Goal: Transaction & Acquisition: Book appointment/travel/reservation

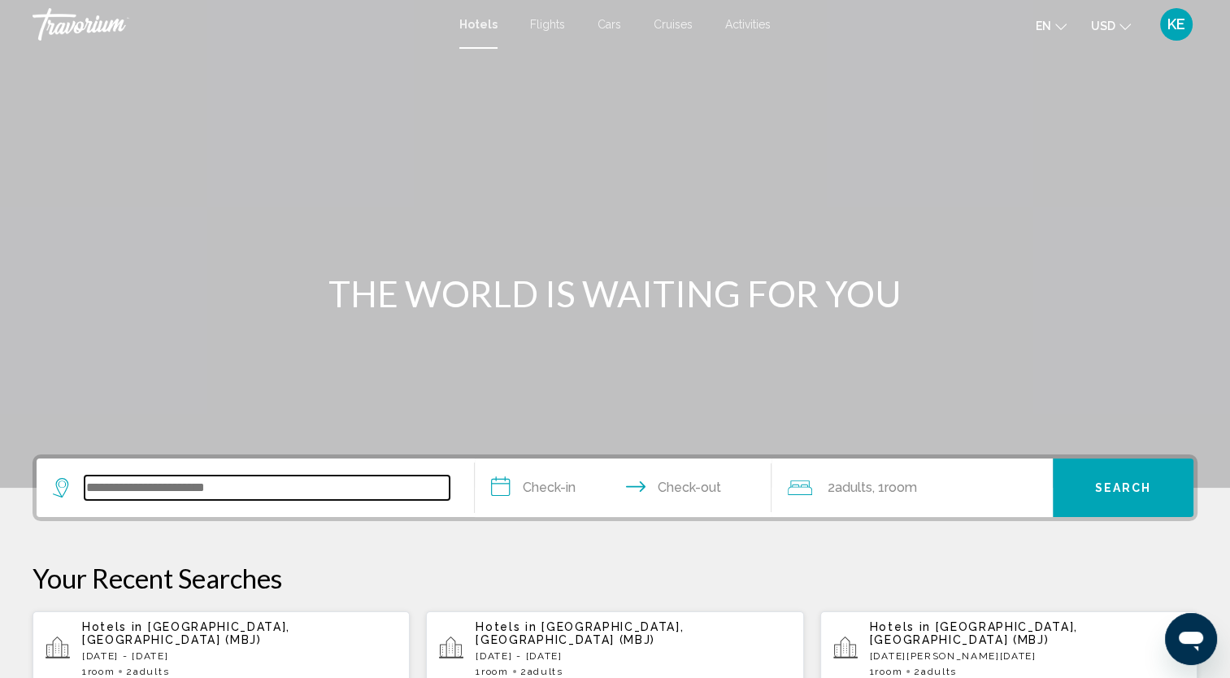
click at [313, 491] on input "Search widget" at bounding box center [267, 488] width 365 height 24
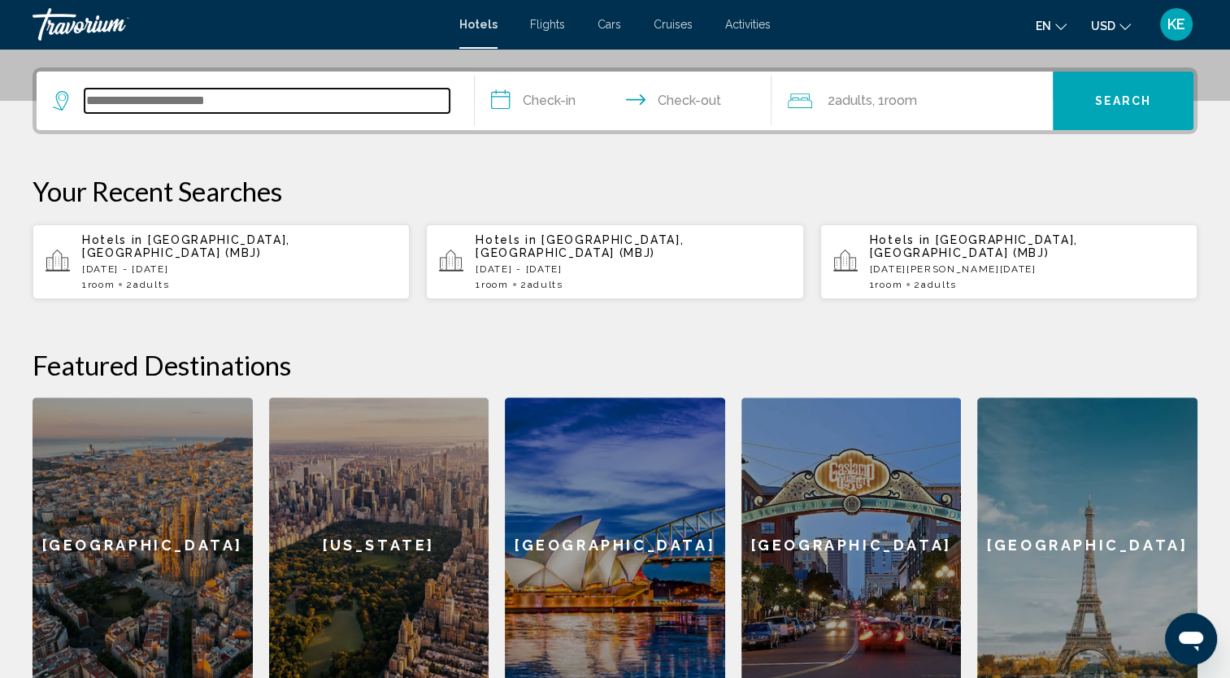
scroll to position [401, 0]
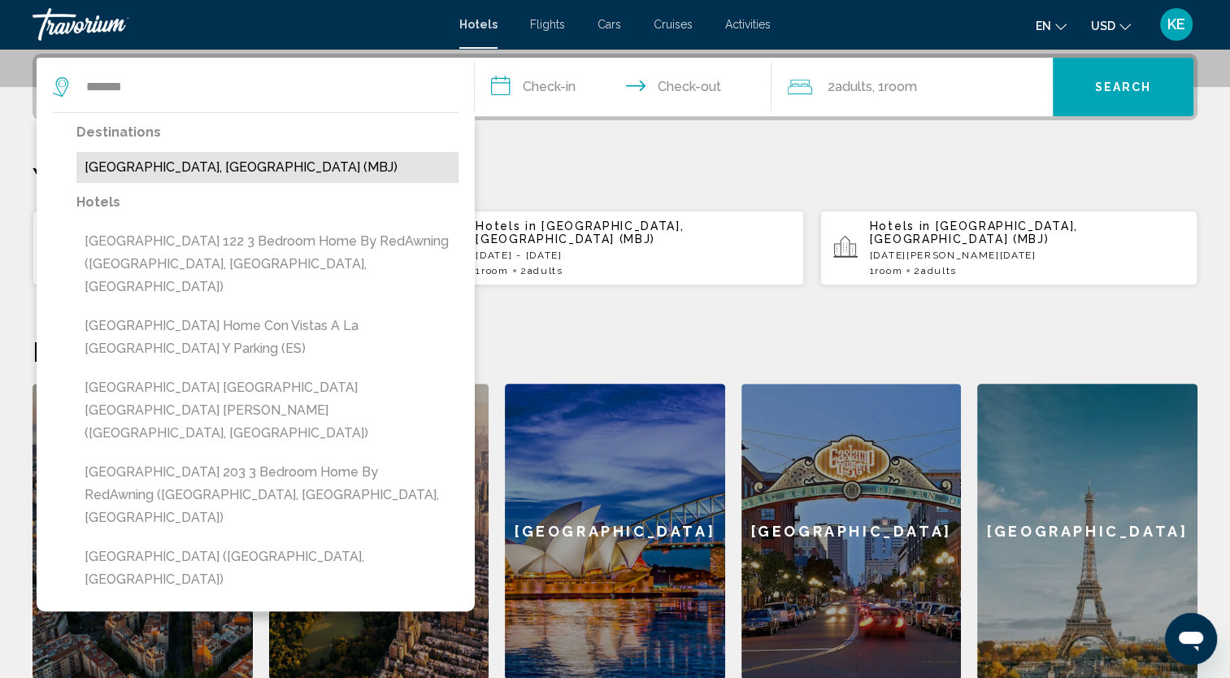
click at [244, 176] on button "[GEOGRAPHIC_DATA], [GEOGRAPHIC_DATA] (MBJ)" at bounding box center [267, 167] width 382 height 31
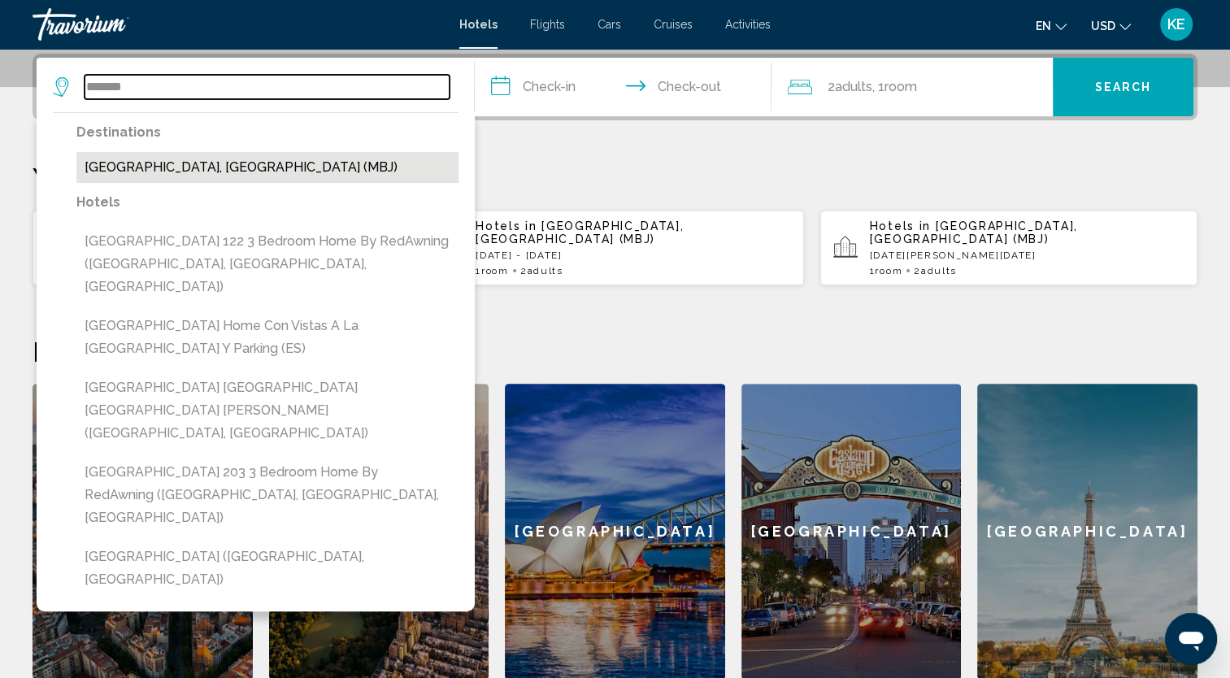
type input "**********"
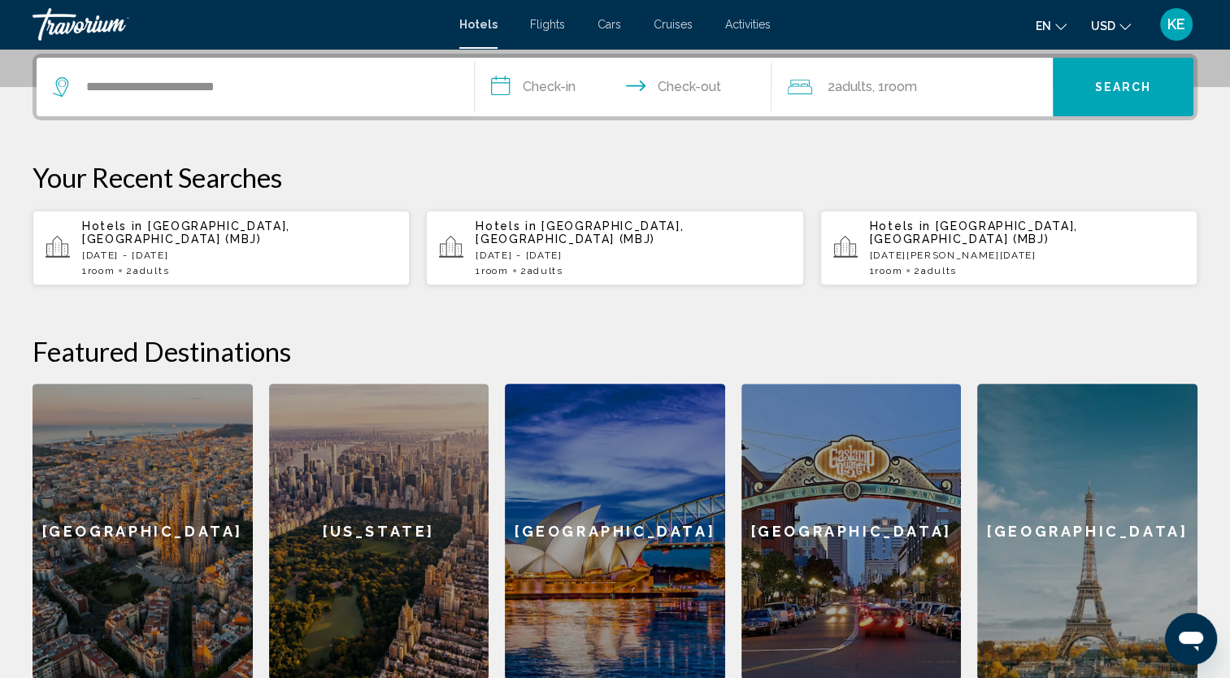
click at [537, 93] on input "**********" at bounding box center [627, 89] width 304 height 63
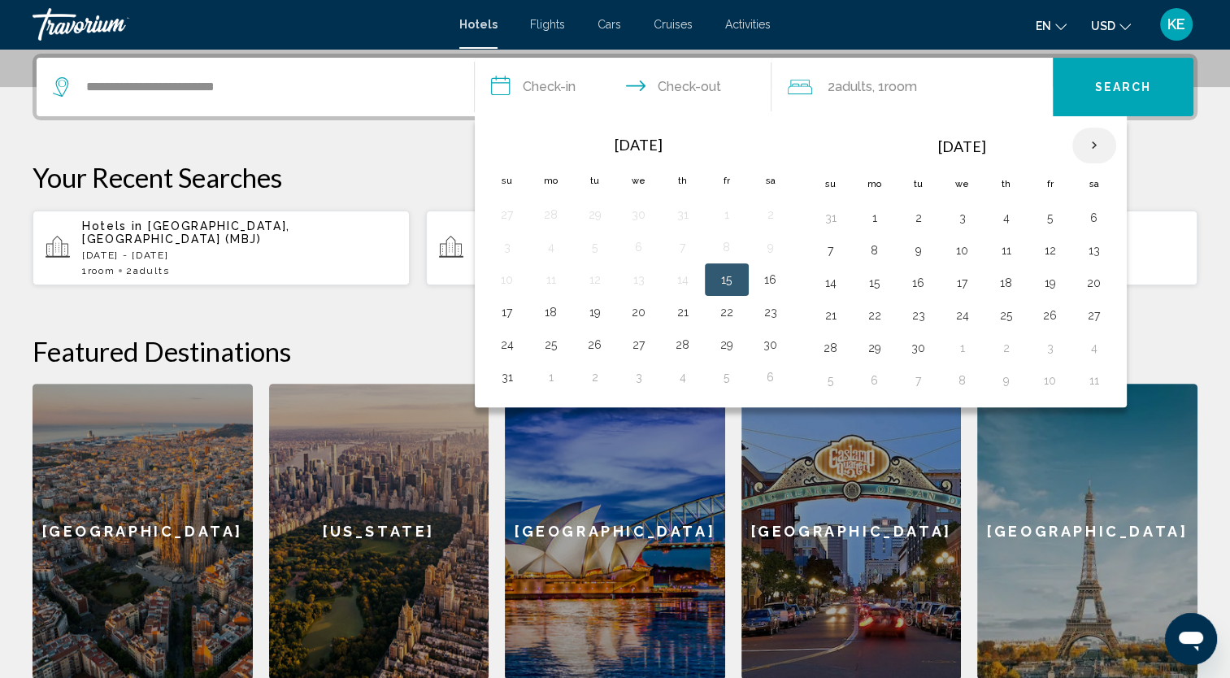
click at [1086, 136] on th "Next month" at bounding box center [1094, 146] width 44 height 36
click at [920, 354] on button "25" at bounding box center [919, 348] width 26 height 23
click at [959, 352] on button "26" at bounding box center [962, 348] width 26 height 23
type input "**********"
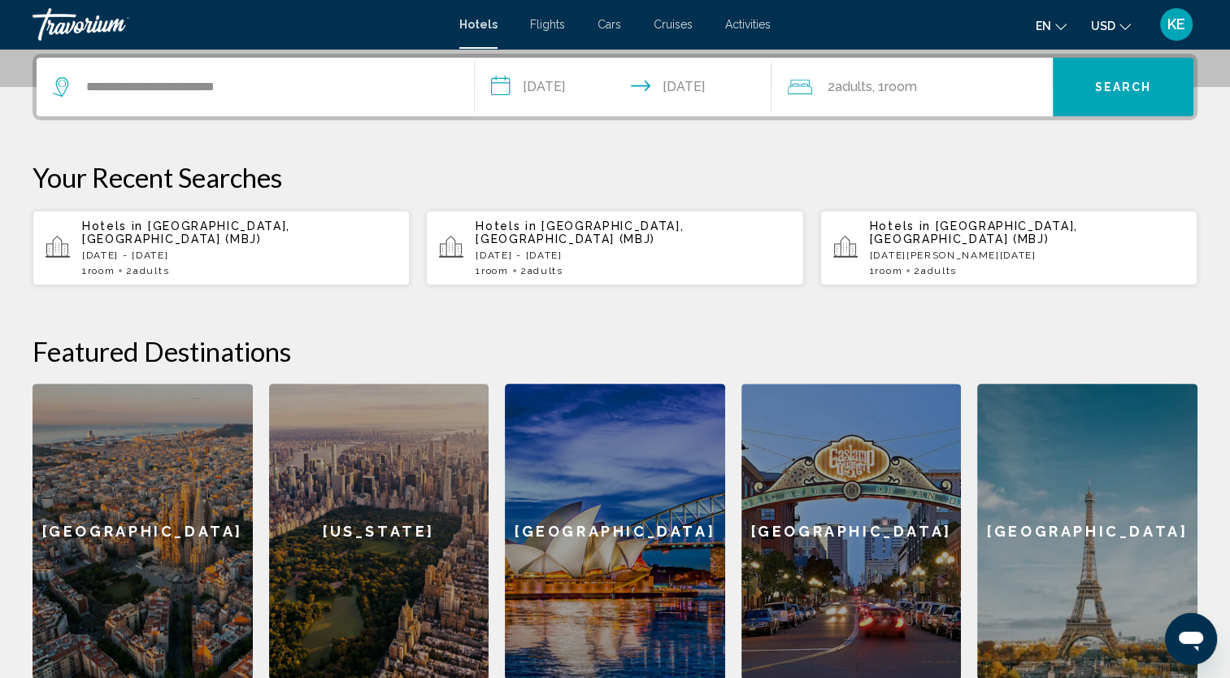
click at [954, 93] on div "2 Adult Adults , 1 Room rooms" at bounding box center [920, 87] width 265 height 23
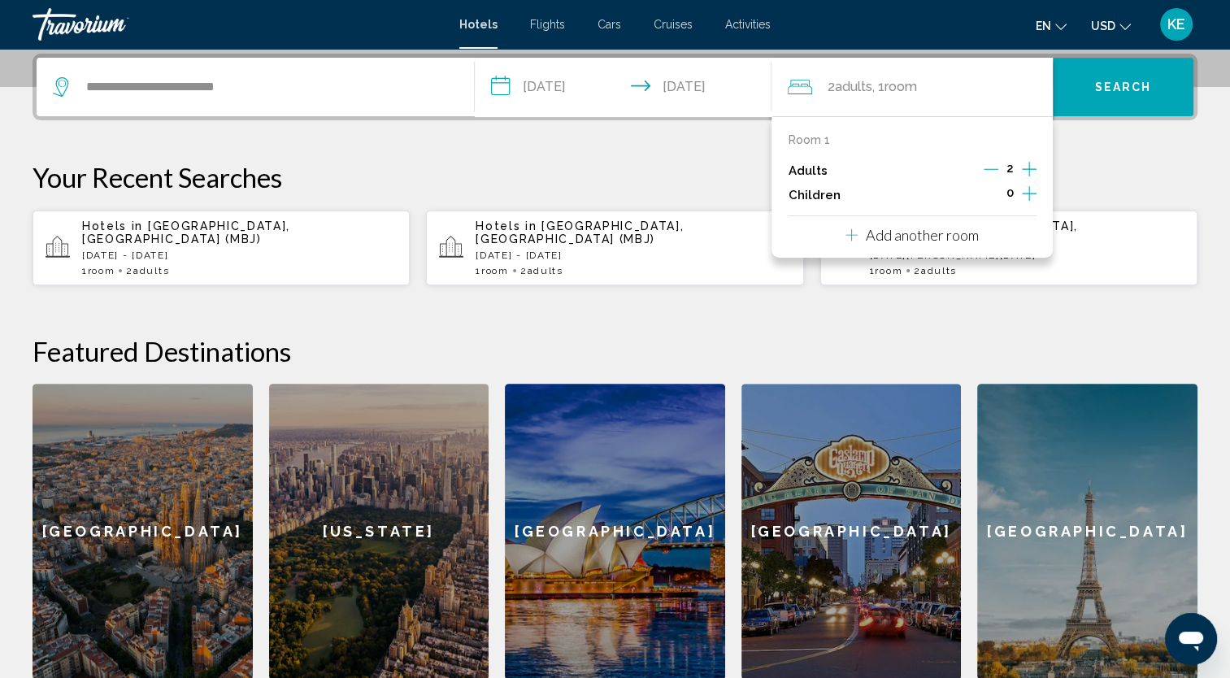
click at [1027, 167] on icon "Increment adults" at bounding box center [1029, 169] width 15 height 20
click at [1031, 197] on icon "Increment children" at bounding box center [1029, 194] width 15 height 20
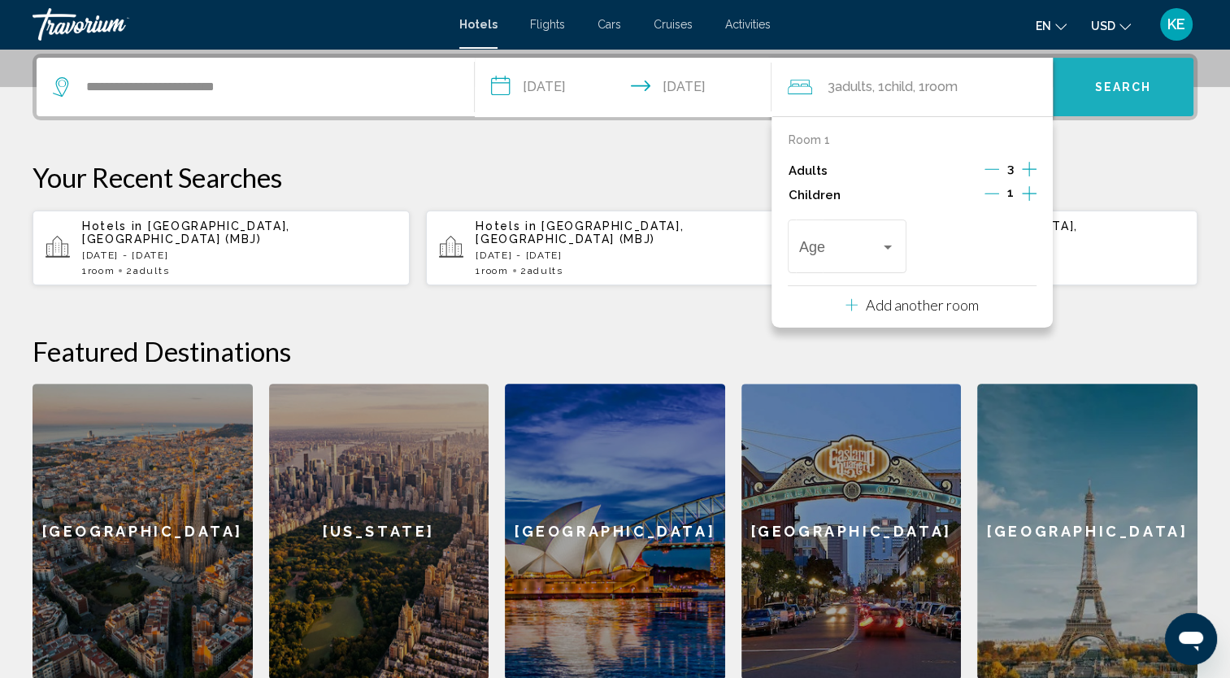
click at [1125, 93] on button "Search" at bounding box center [1123, 87] width 141 height 59
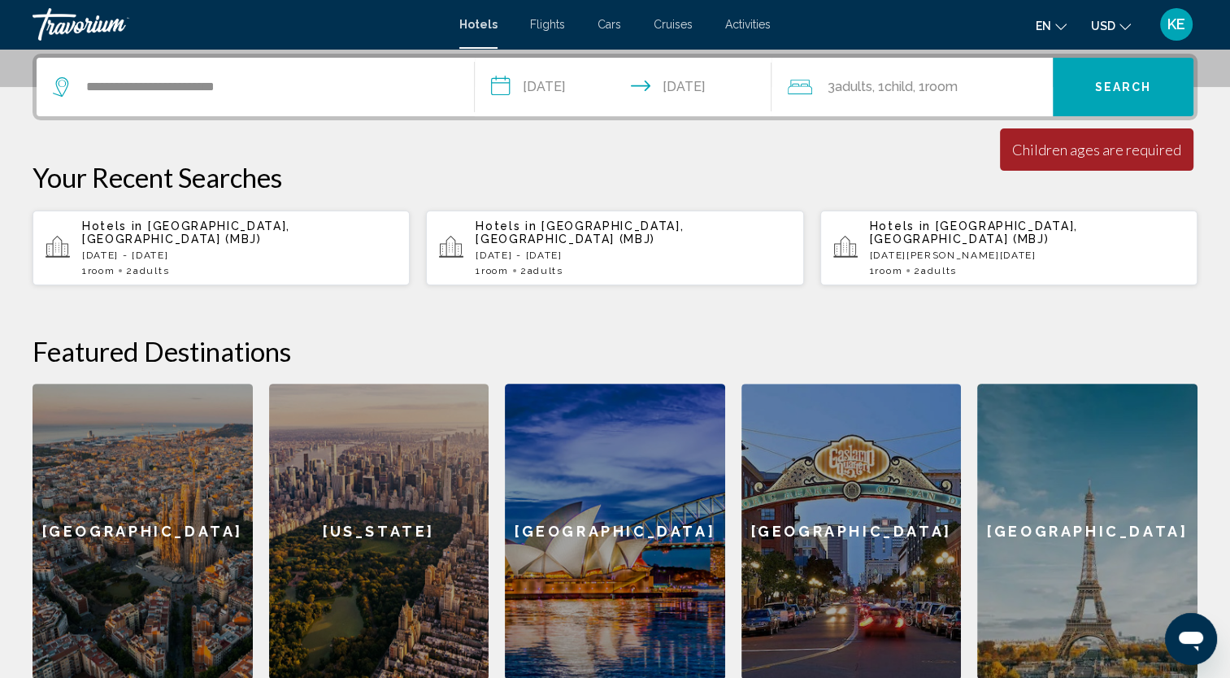
click at [1016, 89] on div "3 Adult Adults , 1 Child Children , 1 Room rooms" at bounding box center [920, 87] width 265 height 23
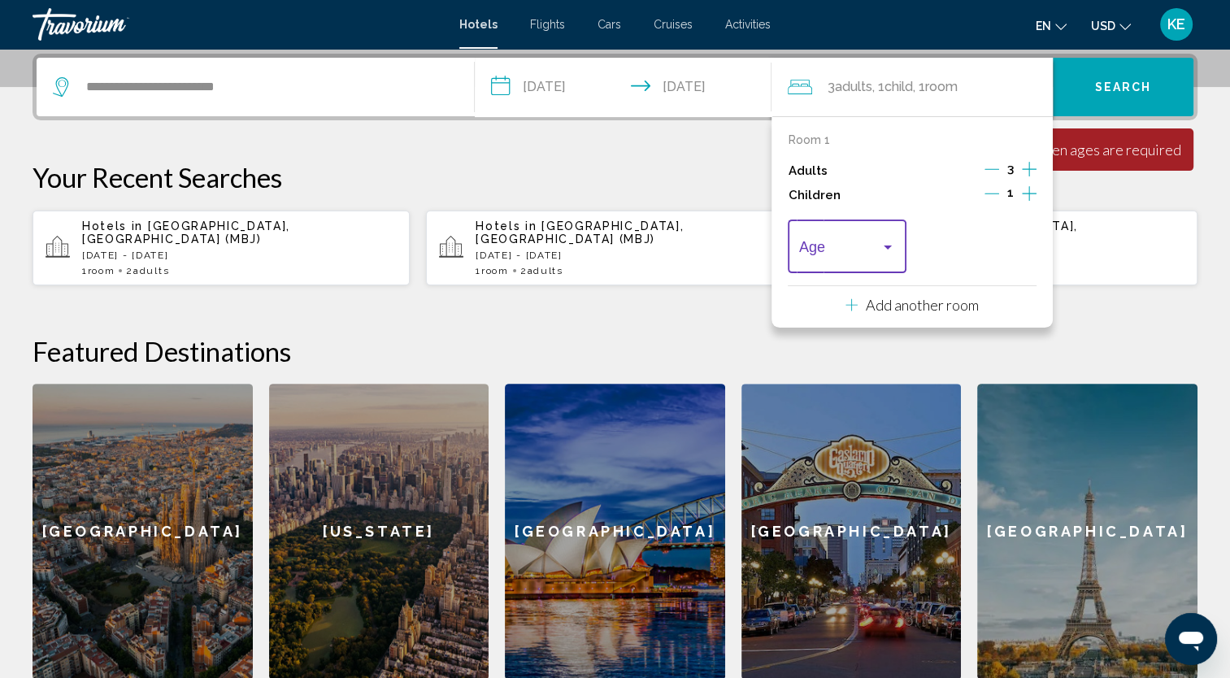
click at [881, 254] on div "Travelers: 3 adults, 1 child" at bounding box center [847, 250] width 96 height 16
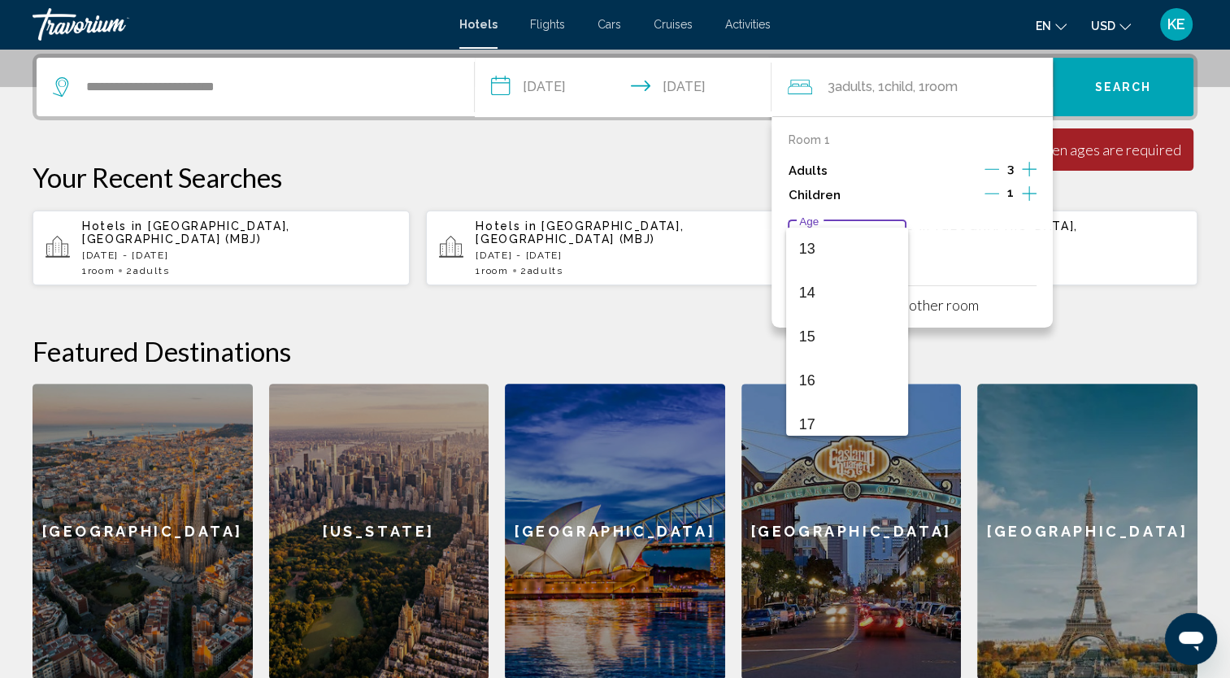
scroll to position [582, 0]
click at [881, 298] on span "14" at bounding box center [847, 282] width 96 height 44
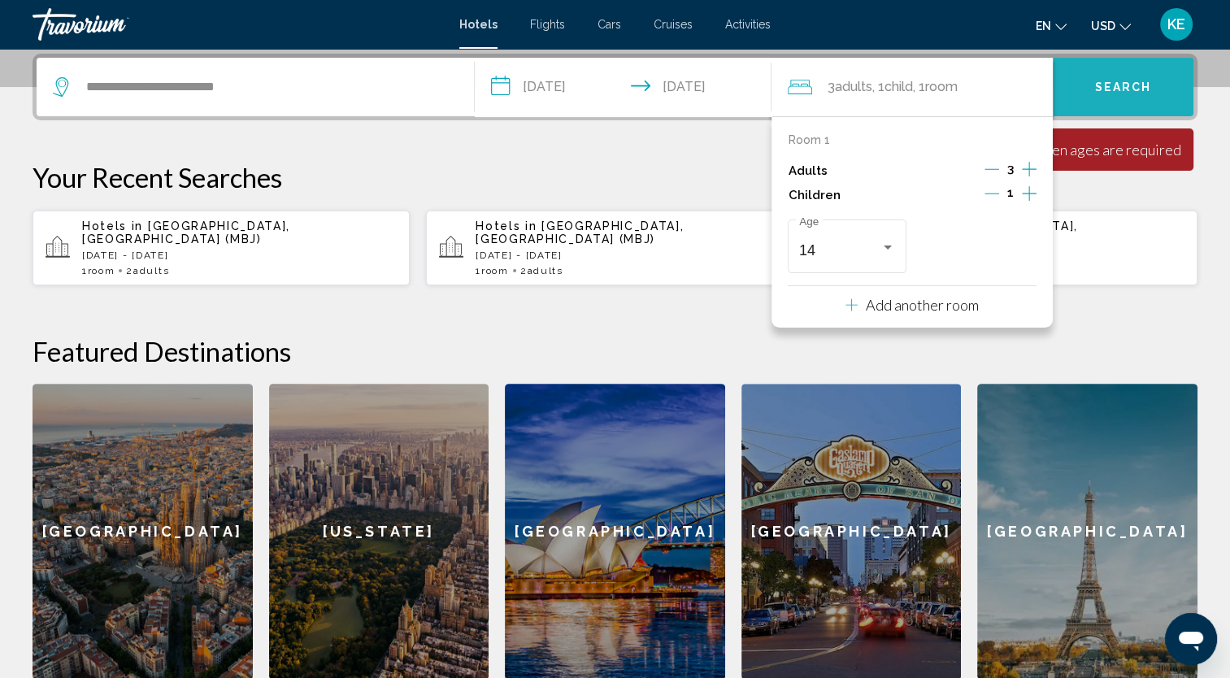
click at [1140, 99] on button "Search" at bounding box center [1123, 87] width 141 height 59
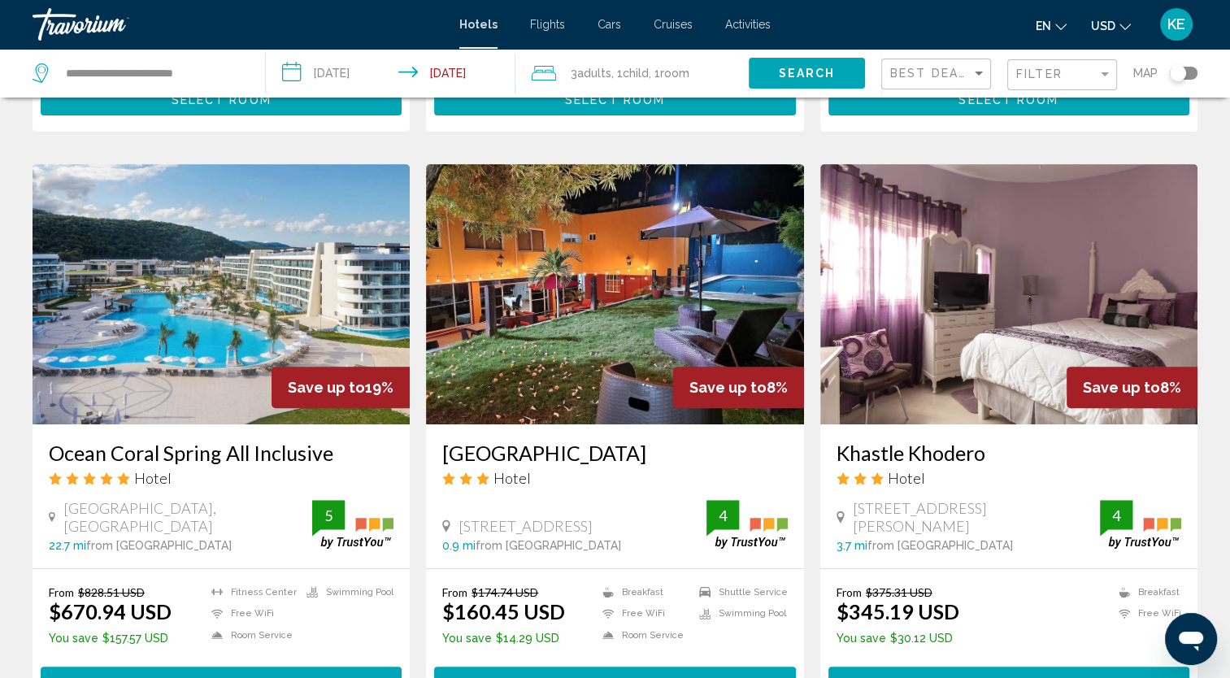
scroll to position [573, 0]
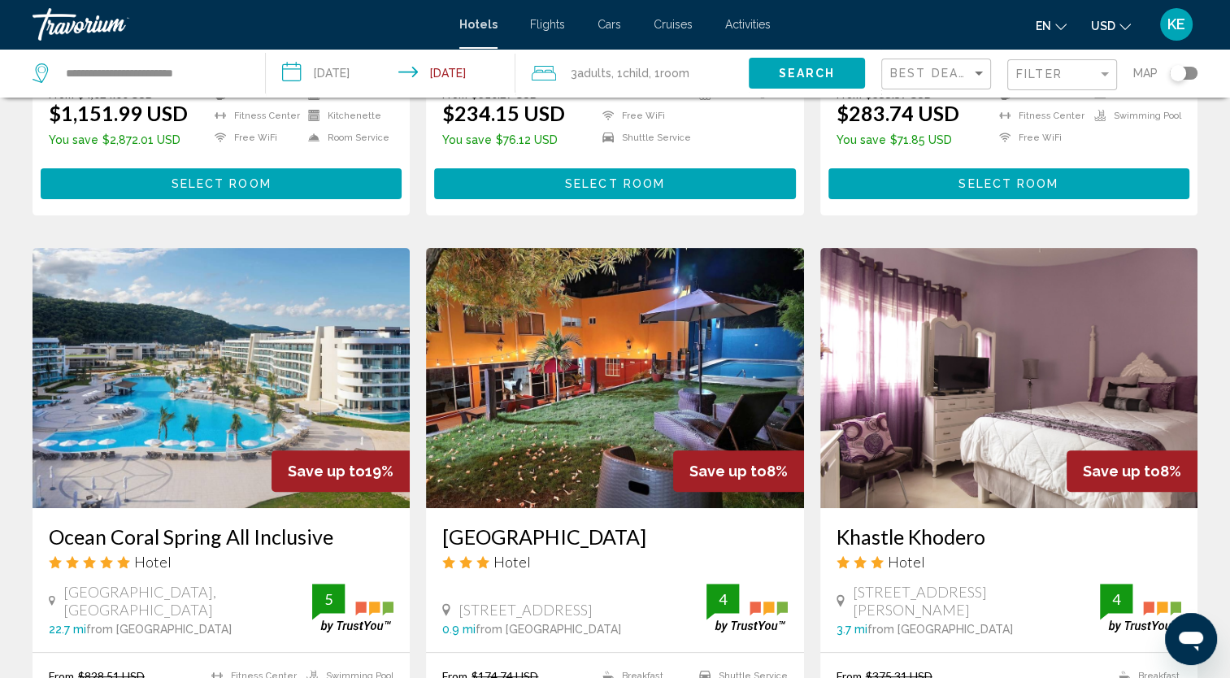
scroll to position [0, 0]
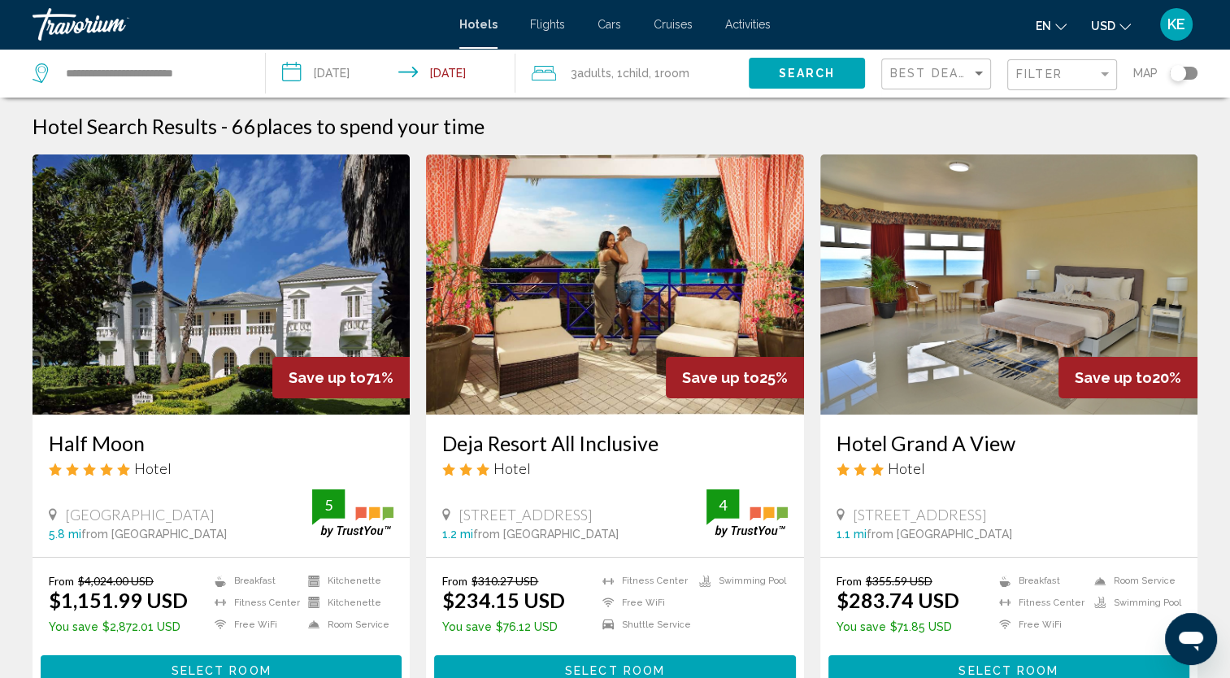
click at [978, 83] on div "Best Deals" at bounding box center [938, 74] width 96 height 30
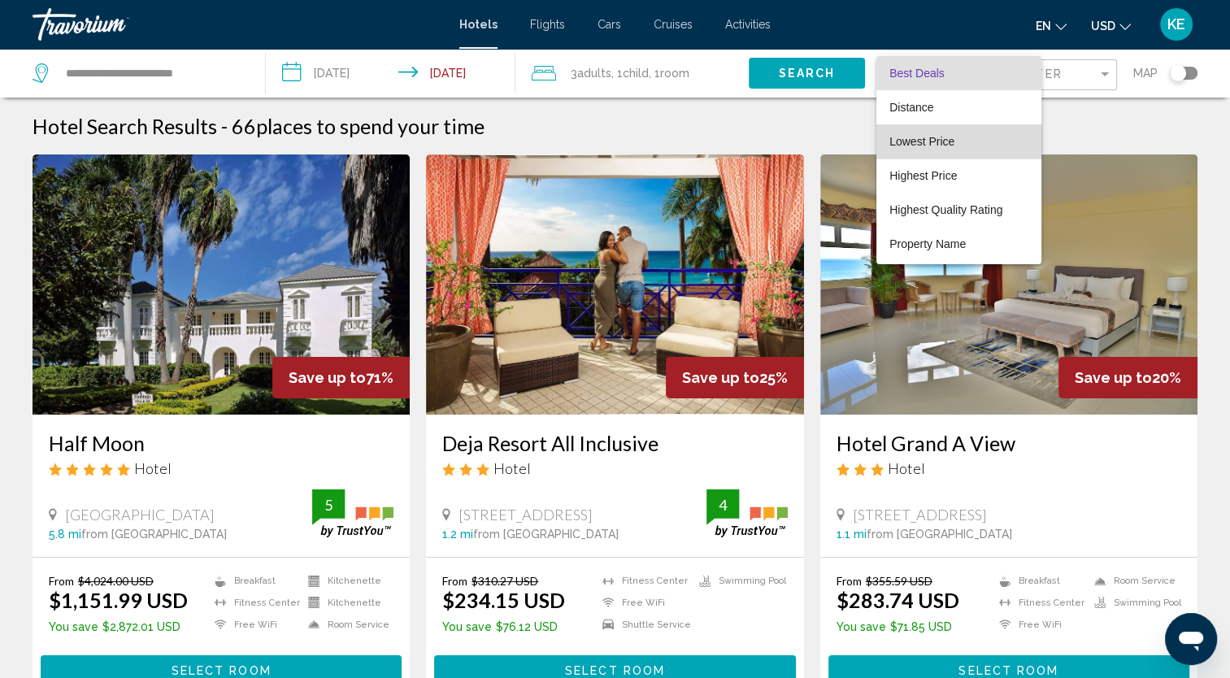
click at [962, 138] on span "Lowest Price" at bounding box center [958, 141] width 139 height 34
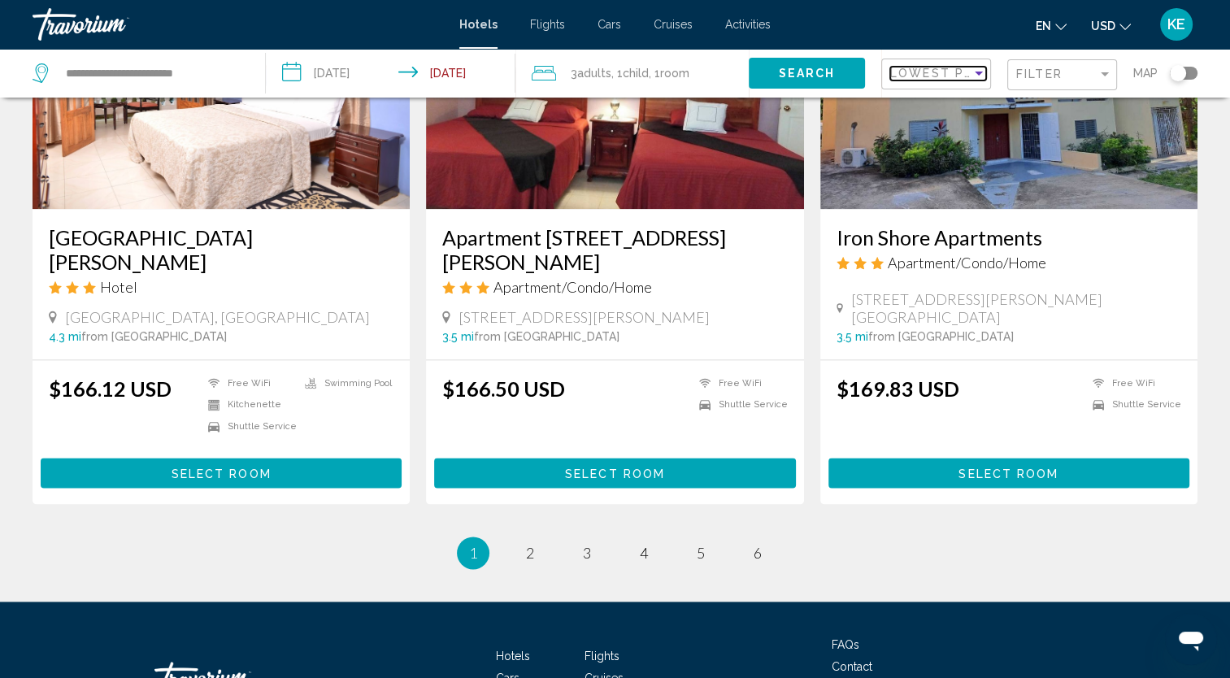
scroll to position [1971, 0]
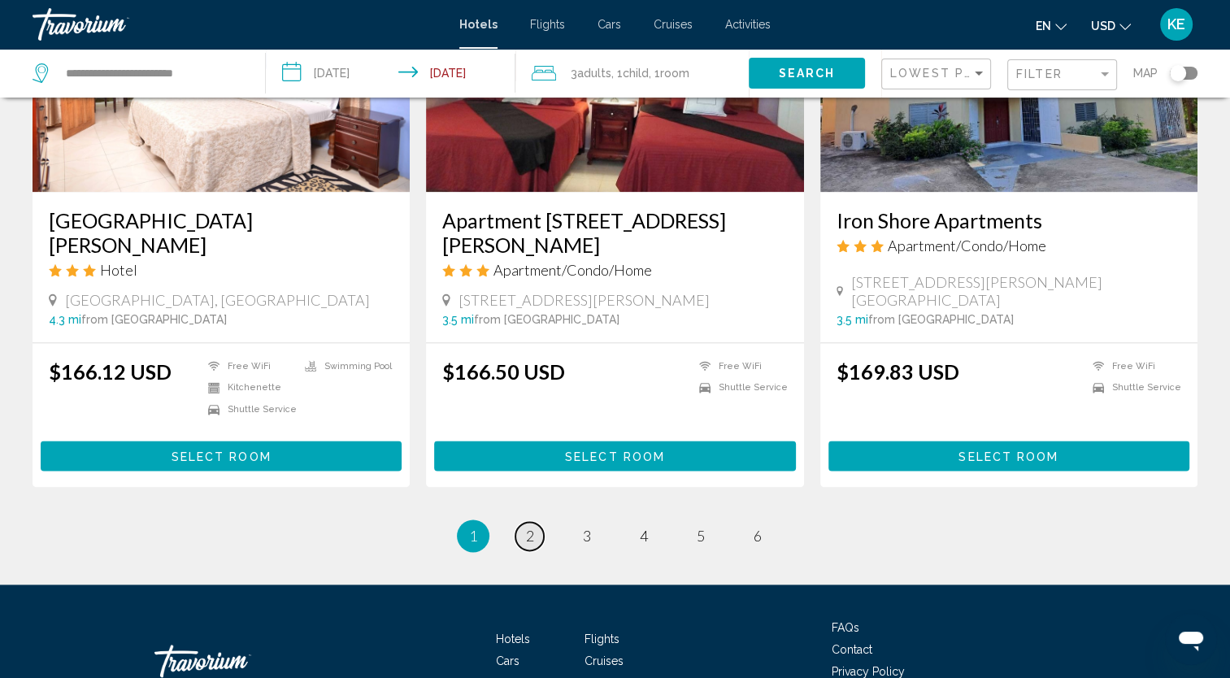
click at [533, 527] on span "2" at bounding box center [530, 536] width 8 height 18
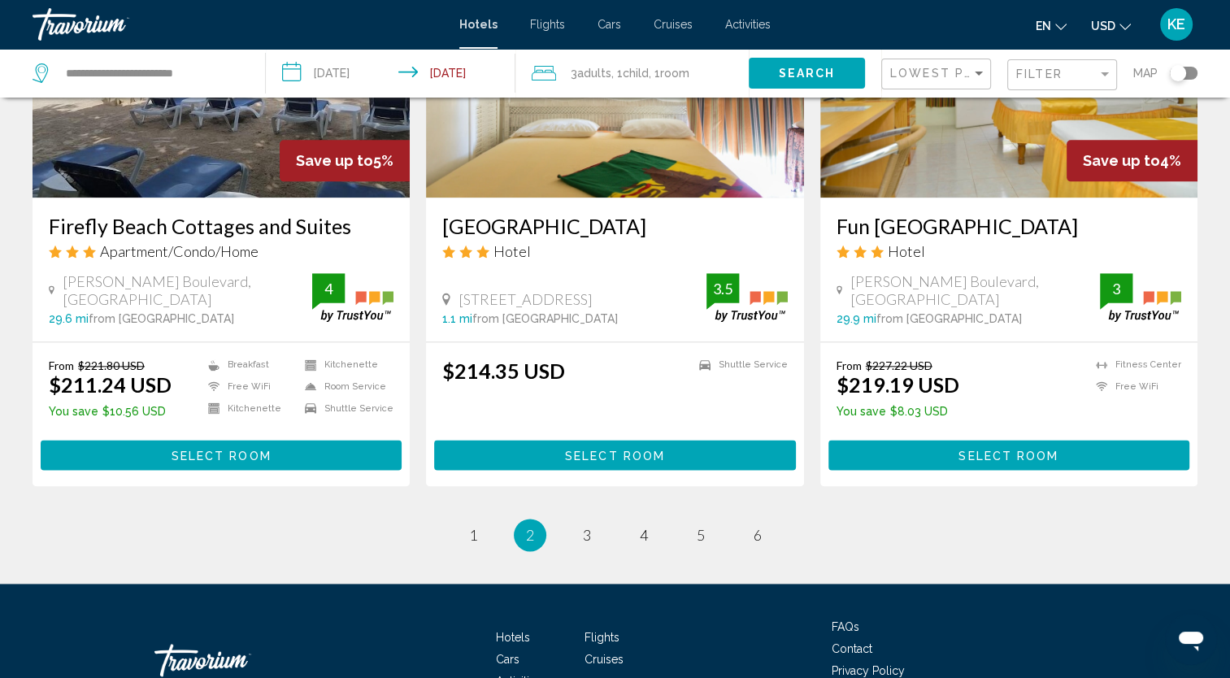
scroll to position [1970, 0]
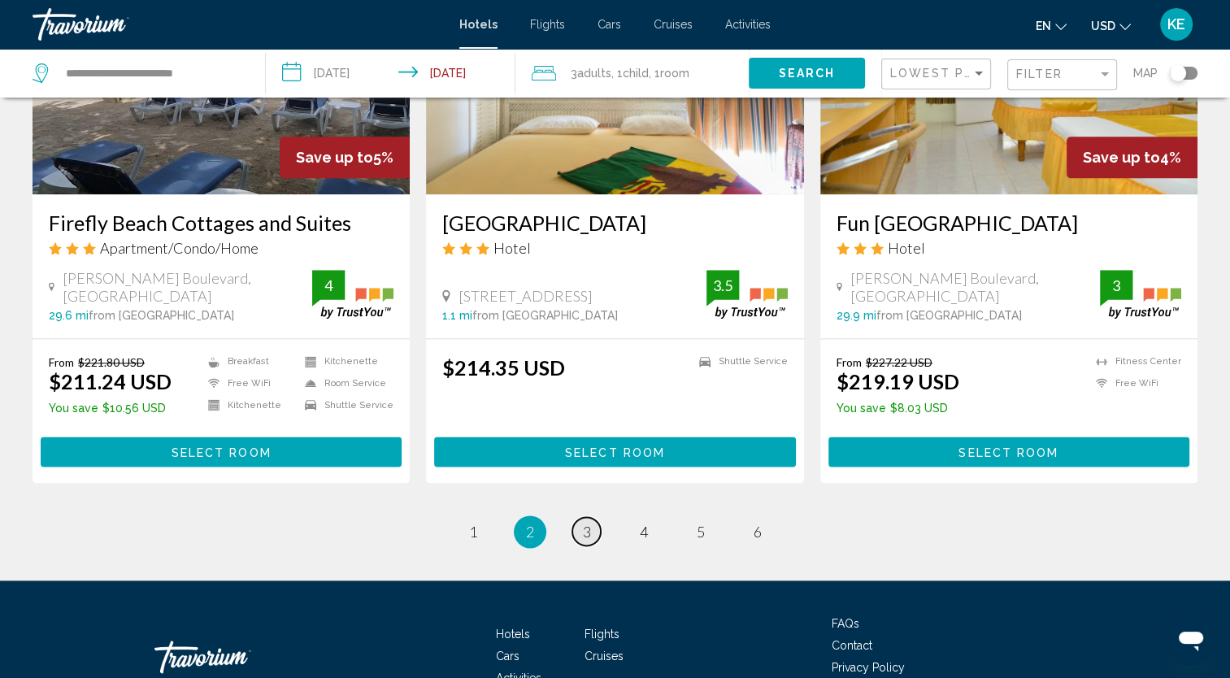
click at [580, 517] on link "page 3" at bounding box center [586, 531] width 28 height 28
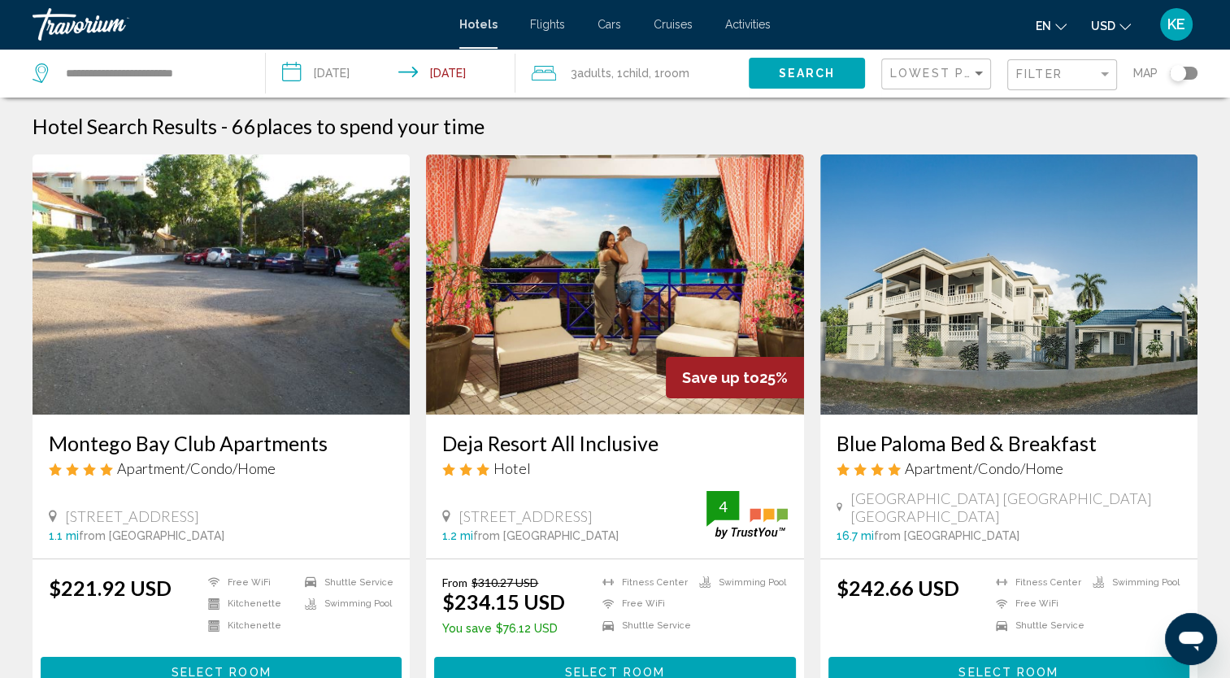
click at [626, 292] on img "Main content" at bounding box center [614, 284] width 377 height 260
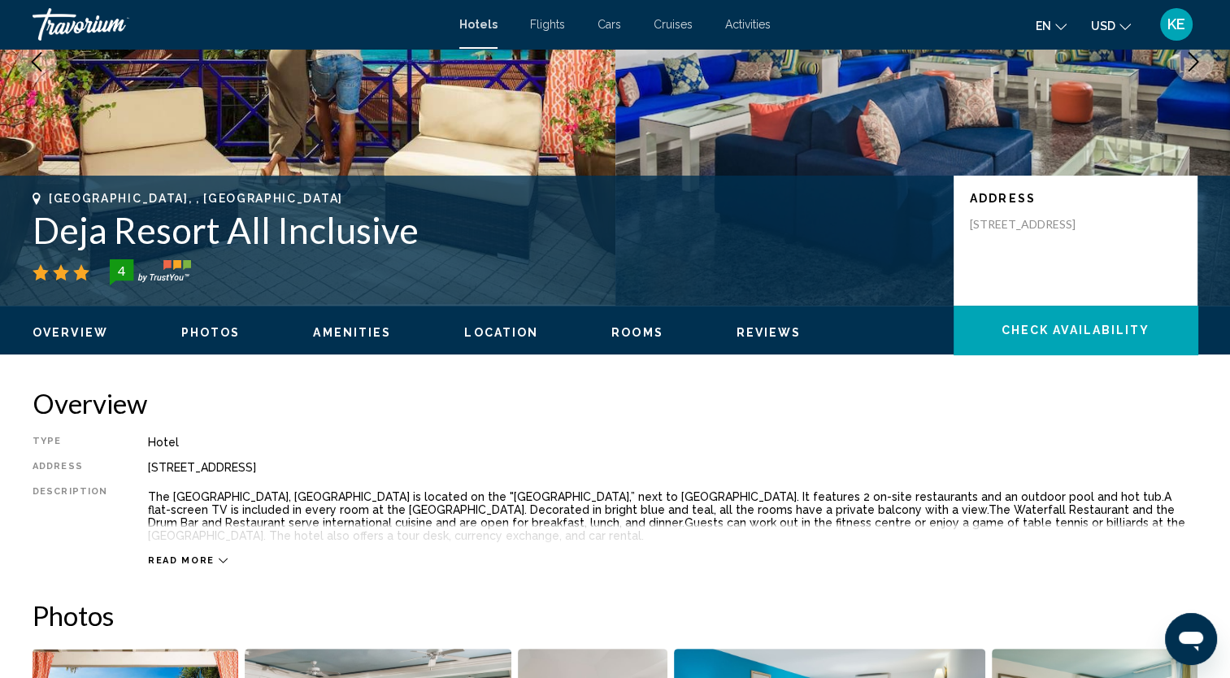
scroll to position [222, 0]
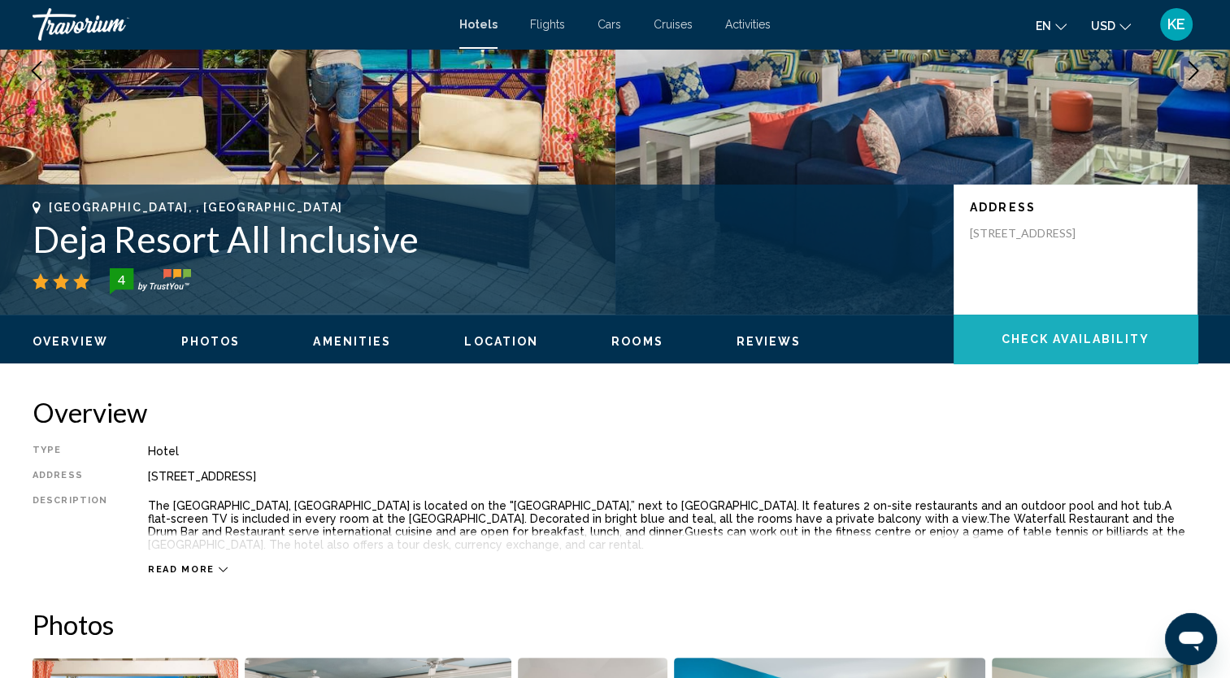
click at [1065, 340] on span "Check Availability" at bounding box center [1075, 339] width 149 height 13
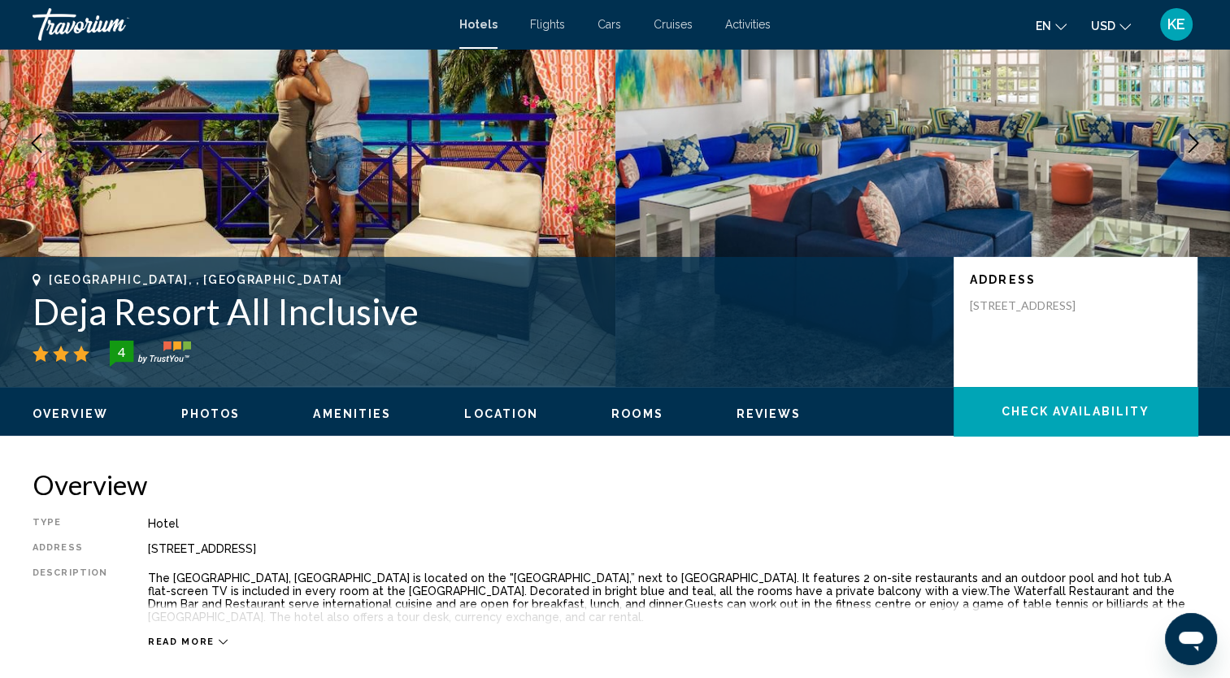
scroll to position [0, 0]
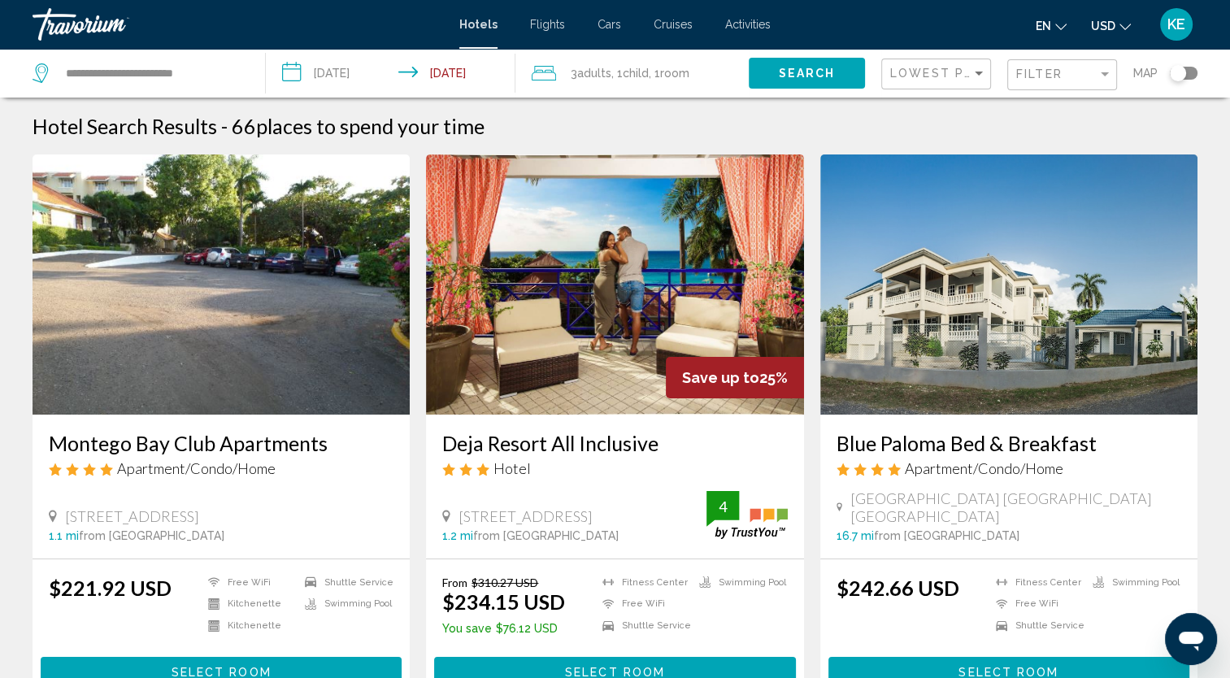
click at [355, 72] on input "**********" at bounding box center [394, 76] width 256 height 54
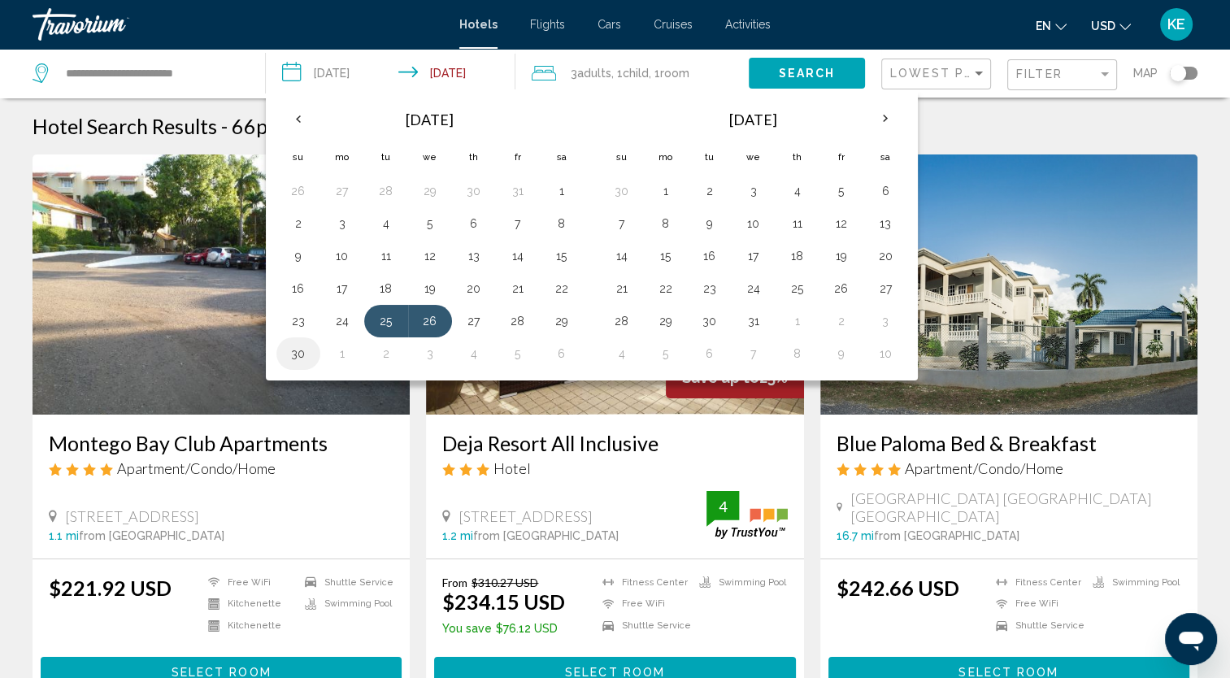
click at [297, 347] on button "30" at bounding box center [298, 353] width 26 height 23
click at [335, 349] on button "1" at bounding box center [342, 353] width 26 height 23
type input "**********"
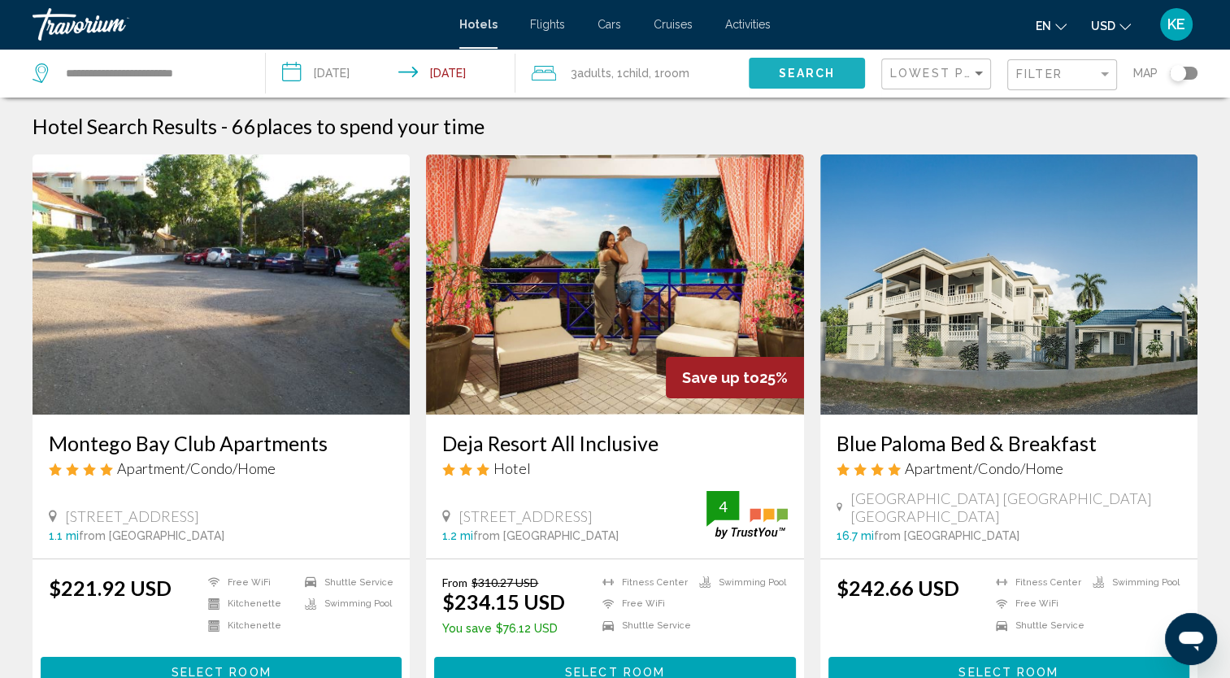
click at [798, 67] on span "Search" at bounding box center [806, 73] width 57 height 13
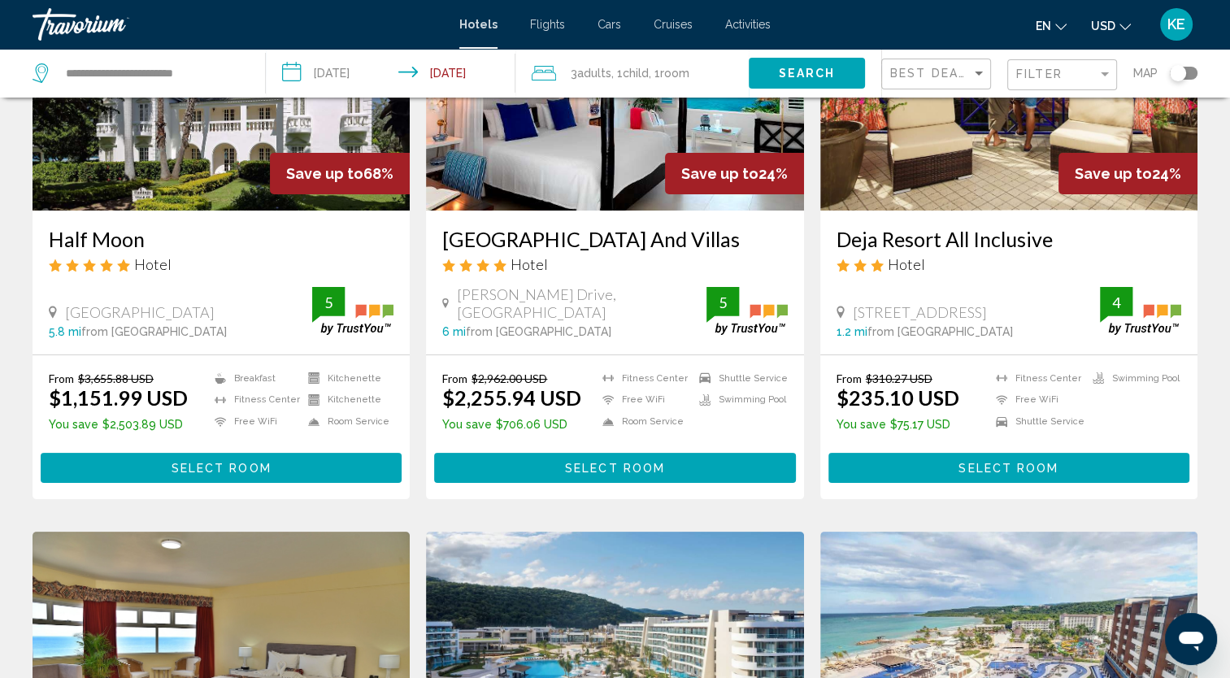
scroll to position [130, 0]
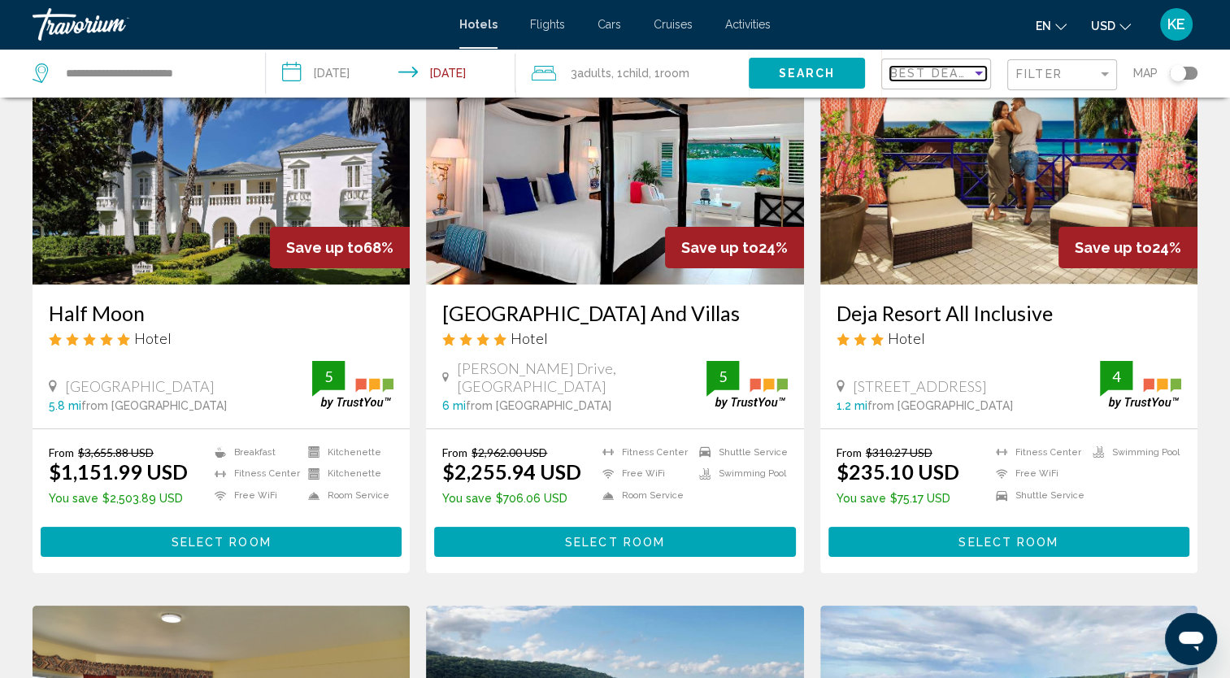
click at [976, 76] on div "Sort by" at bounding box center [978, 73] width 15 height 13
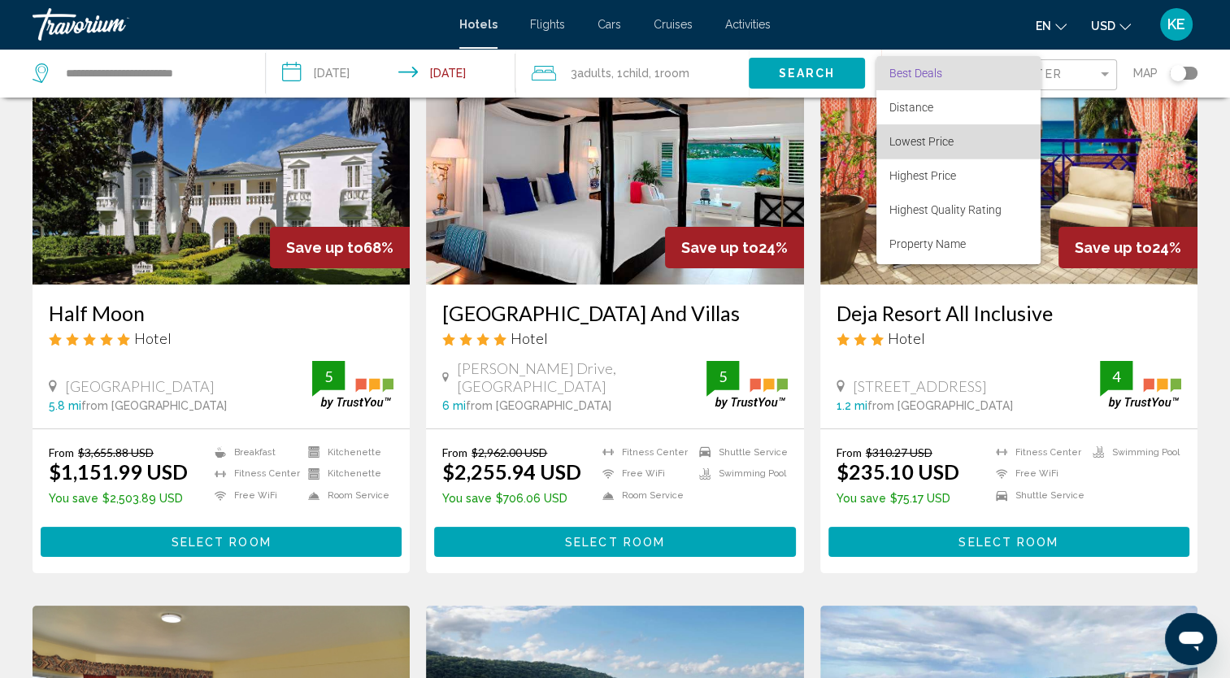
click at [966, 141] on span "Lowest Price" at bounding box center [958, 141] width 138 height 34
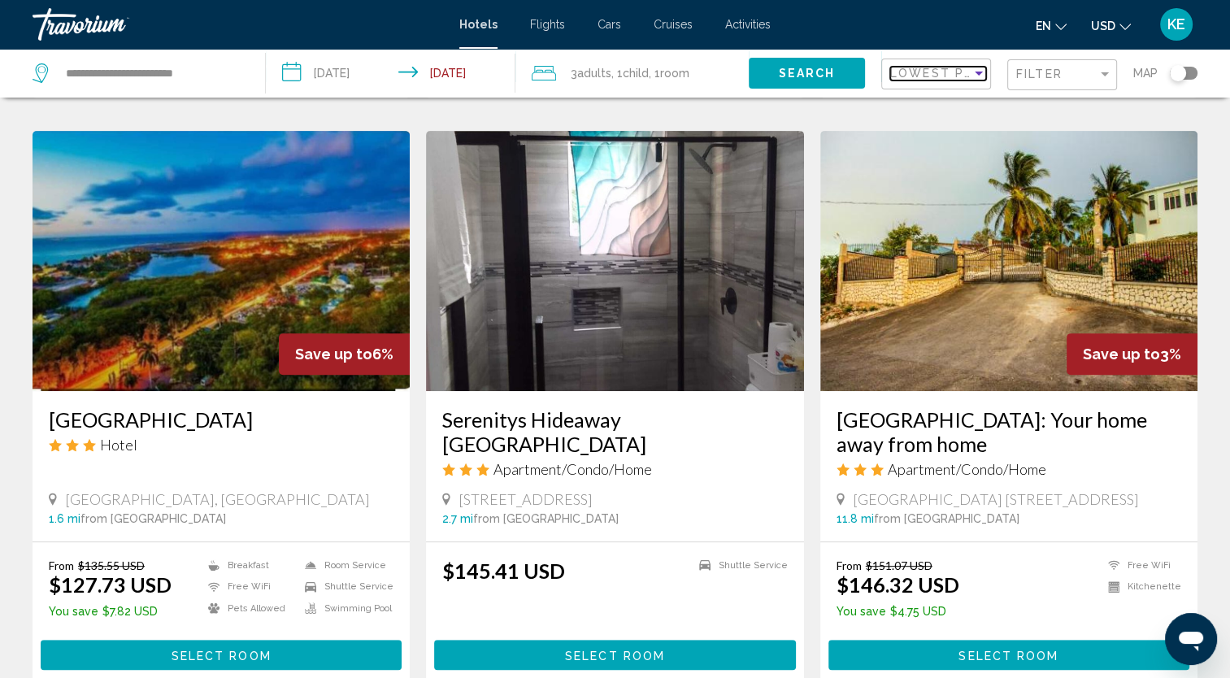
scroll to position [573, 0]
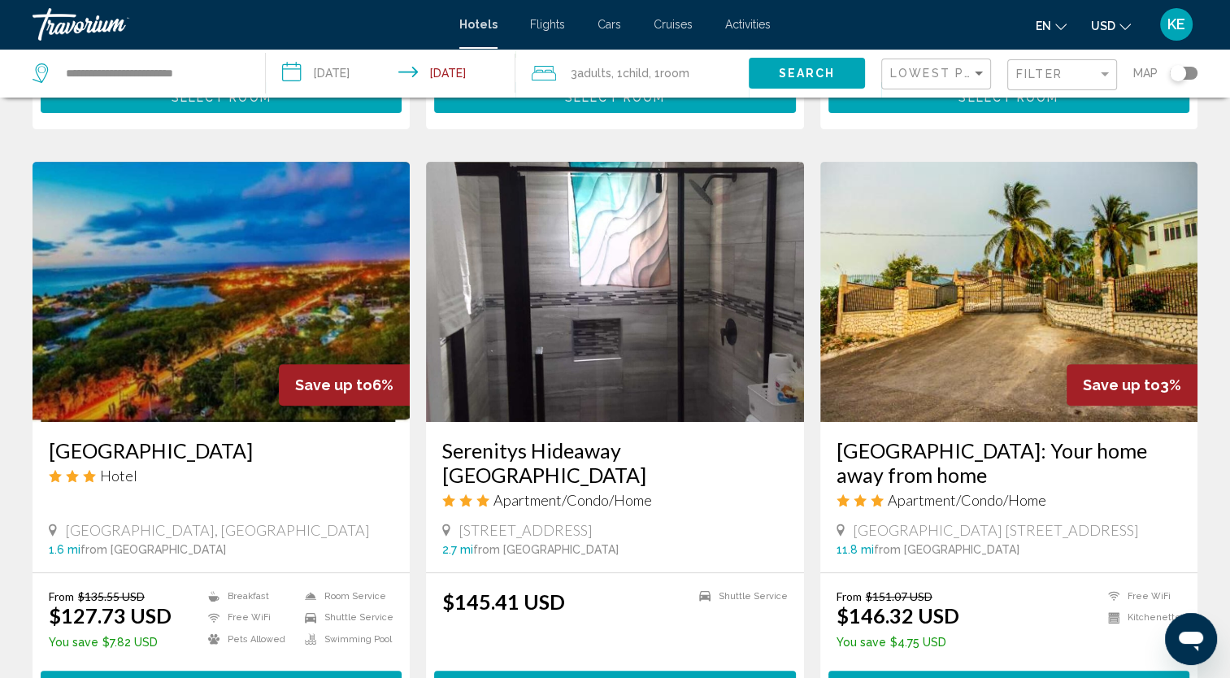
click at [699, 318] on img "Main content" at bounding box center [614, 292] width 377 height 260
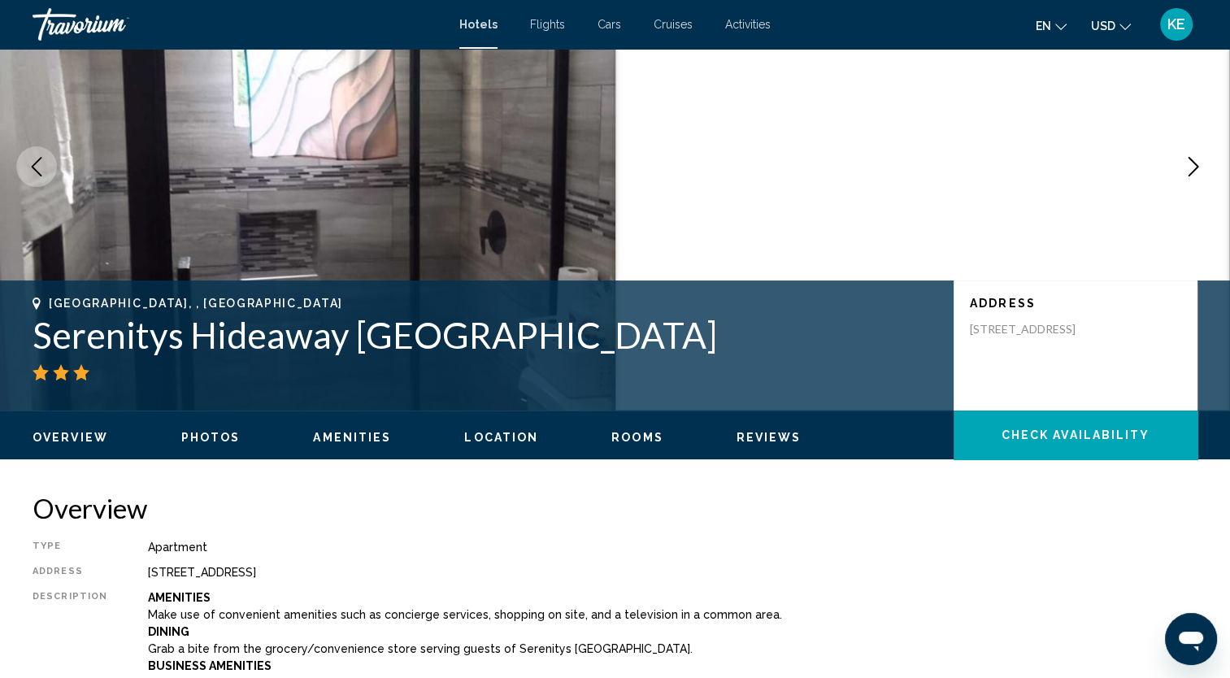
scroll to position [124, 0]
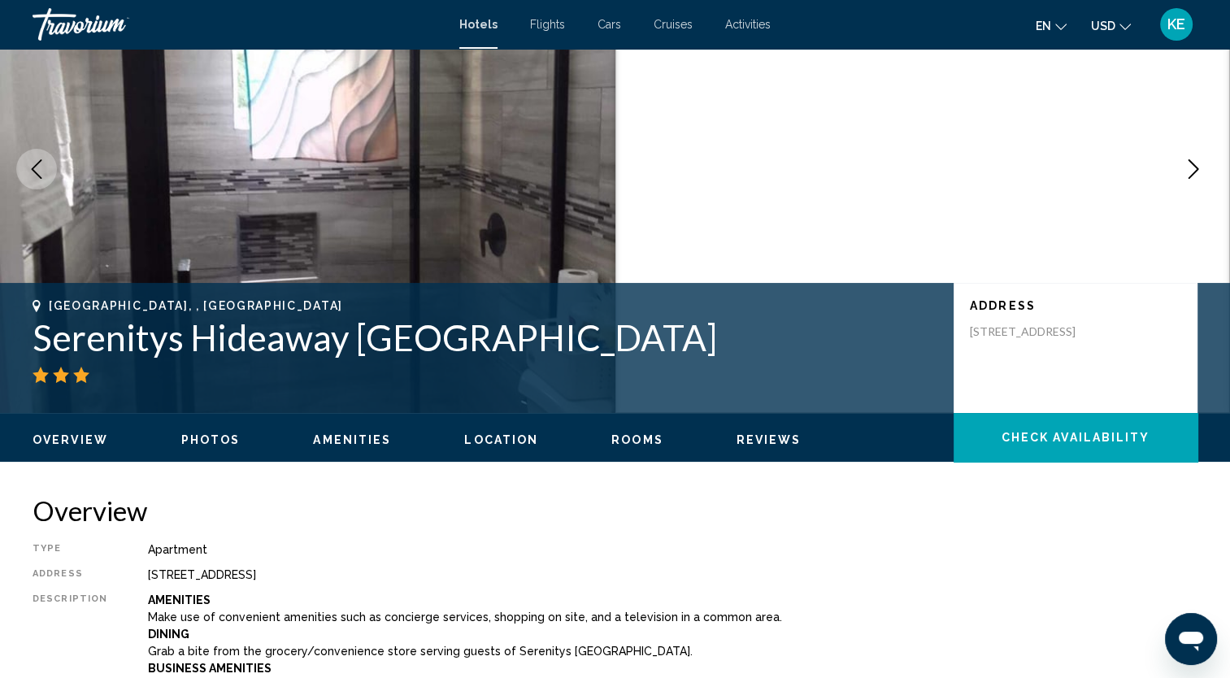
click at [1203, 167] on button "Next image" at bounding box center [1193, 169] width 41 height 41
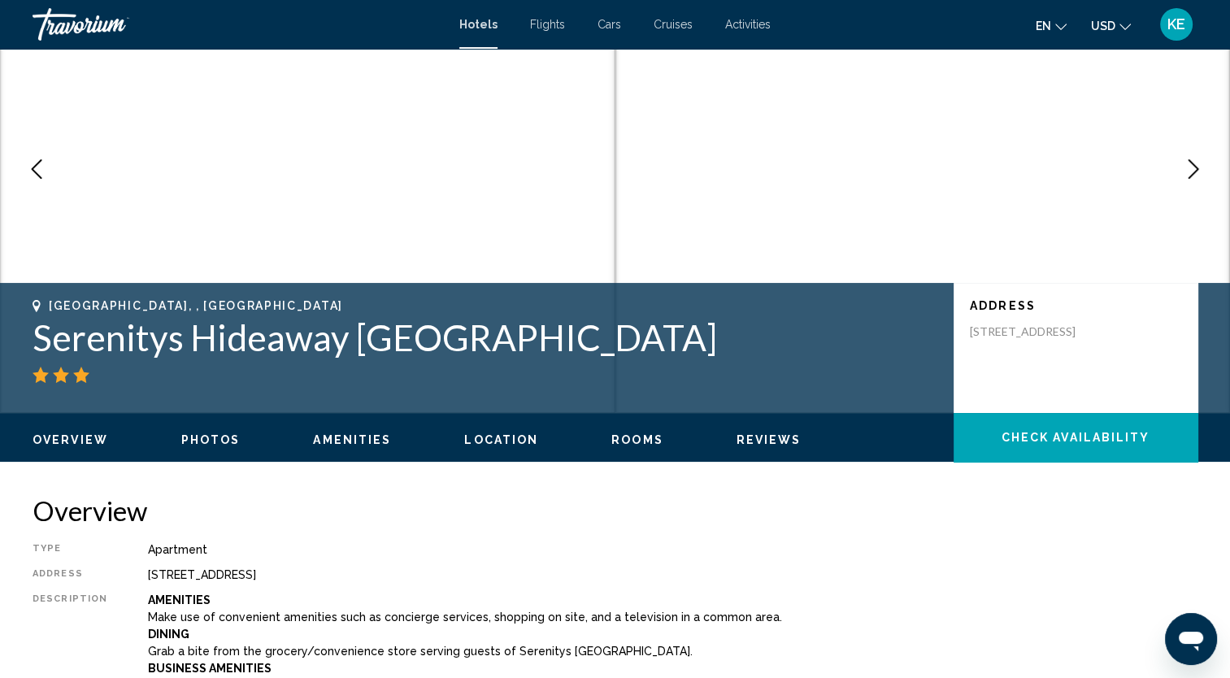
click at [1201, 167] on icon "Next image" at bounding box center [1194, 169] width 20 height 20
click at [1196, 176] on icon "Next image" at bounding box center [1194, 169] width 20 height 20
click at [1196, 174] on icon "Next image" at bounding box center [1194, 169] width 20 height 20
click at [1193, 171] on icon "Next image" at bounding box center [1194, 169] width 20 height 20
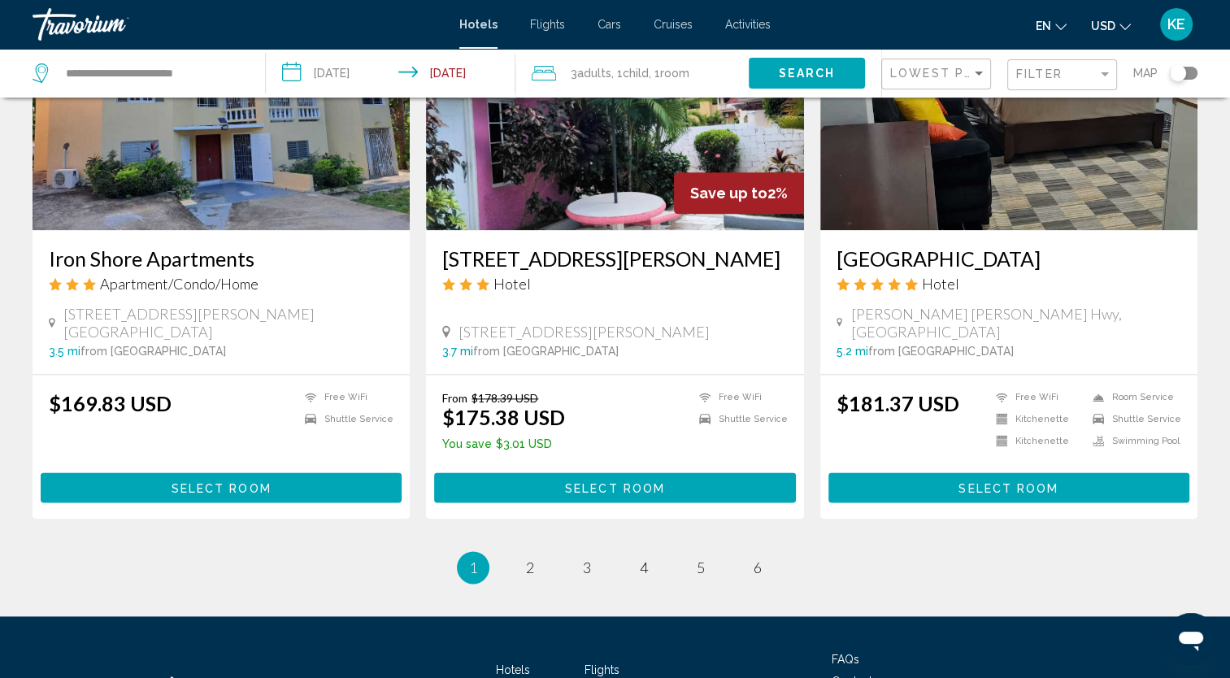
scroll to position [1947, 0]
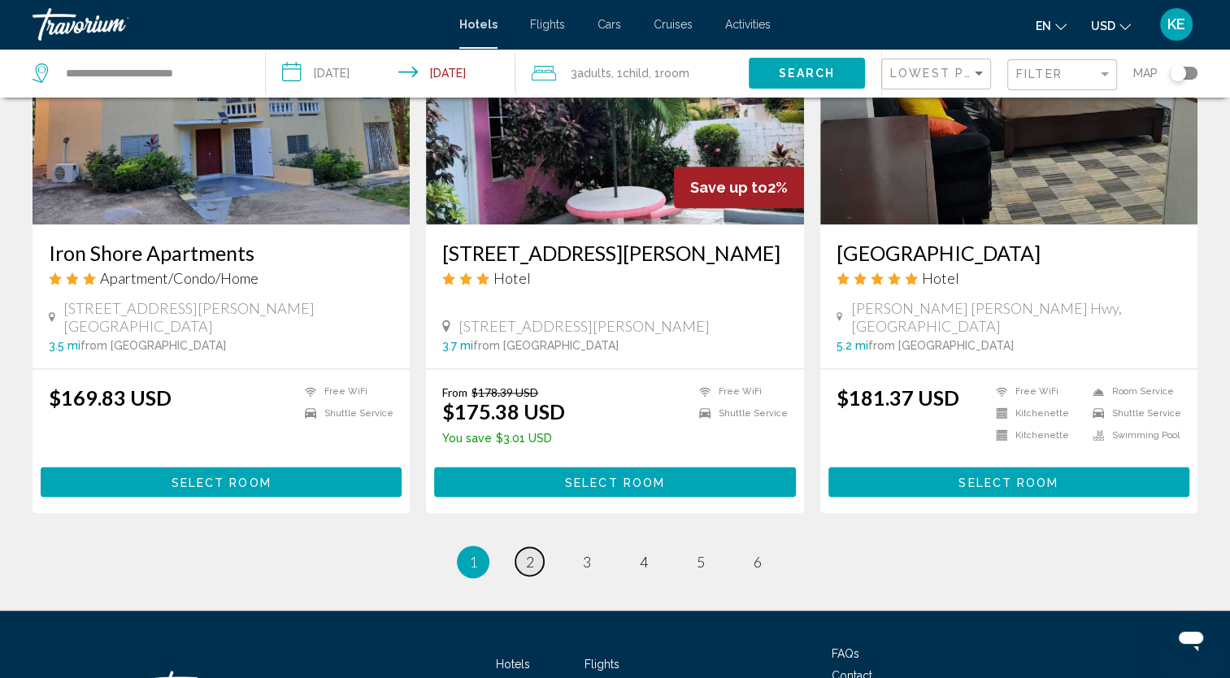
click at [533, 553] on span "2" at bounding box center [530, 562] width 8 height 18
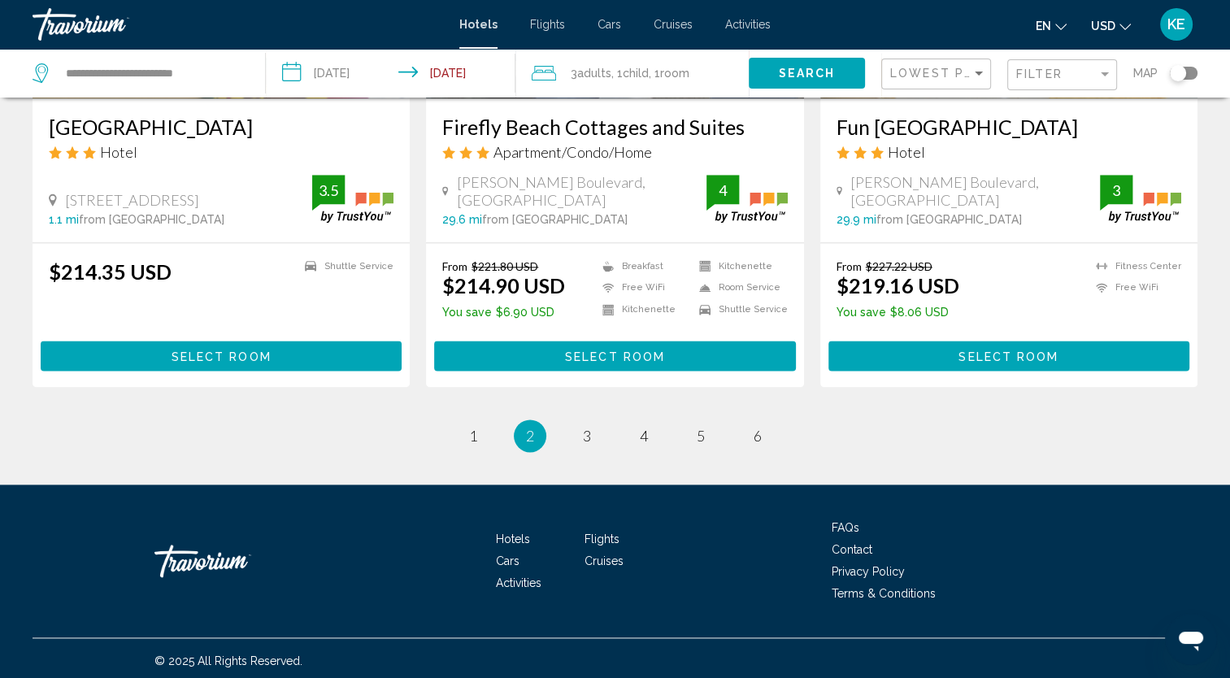
scroll to position [2069, 0]
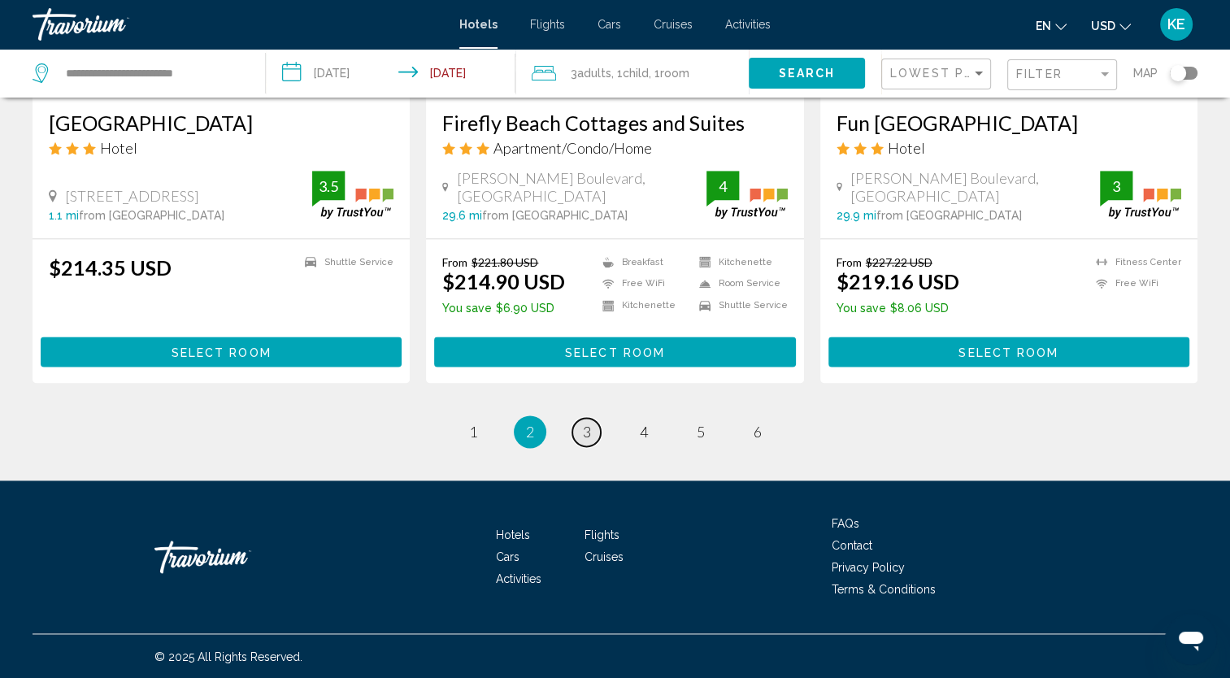
click at [587, 434] on span "3" at bounding box center [587, 432] width 8 height 18
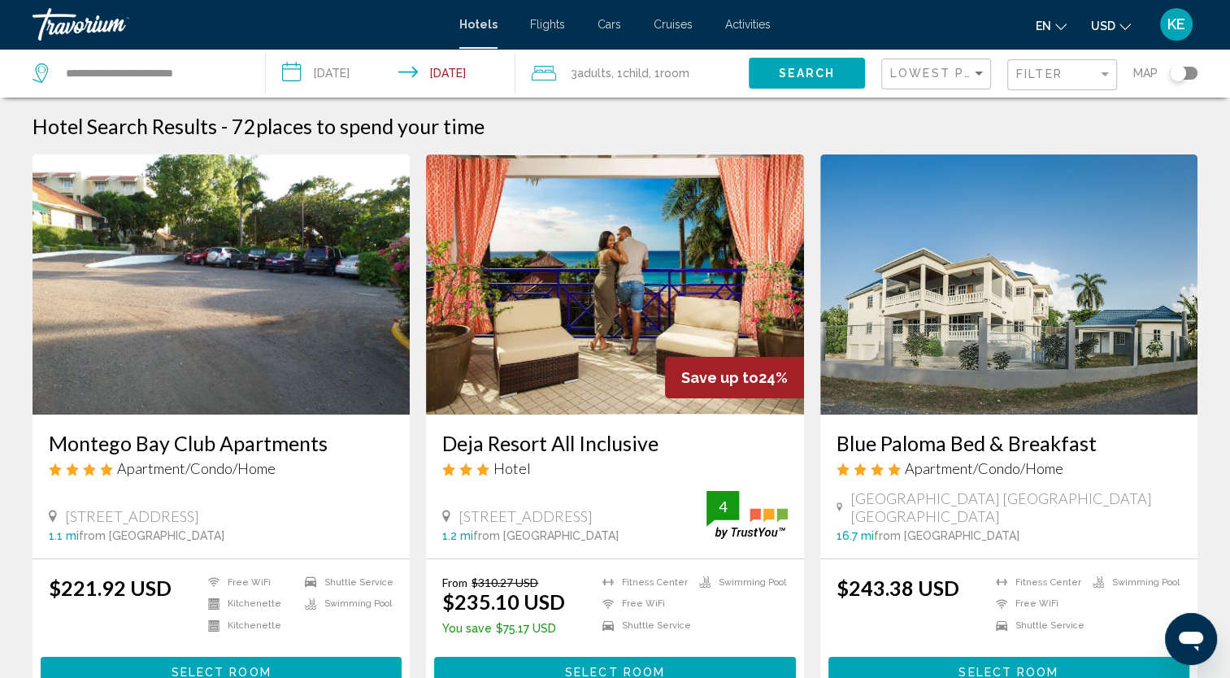
click at [701, 405] on img "Main content" at bounding box center [614, 284] width 377 height 260
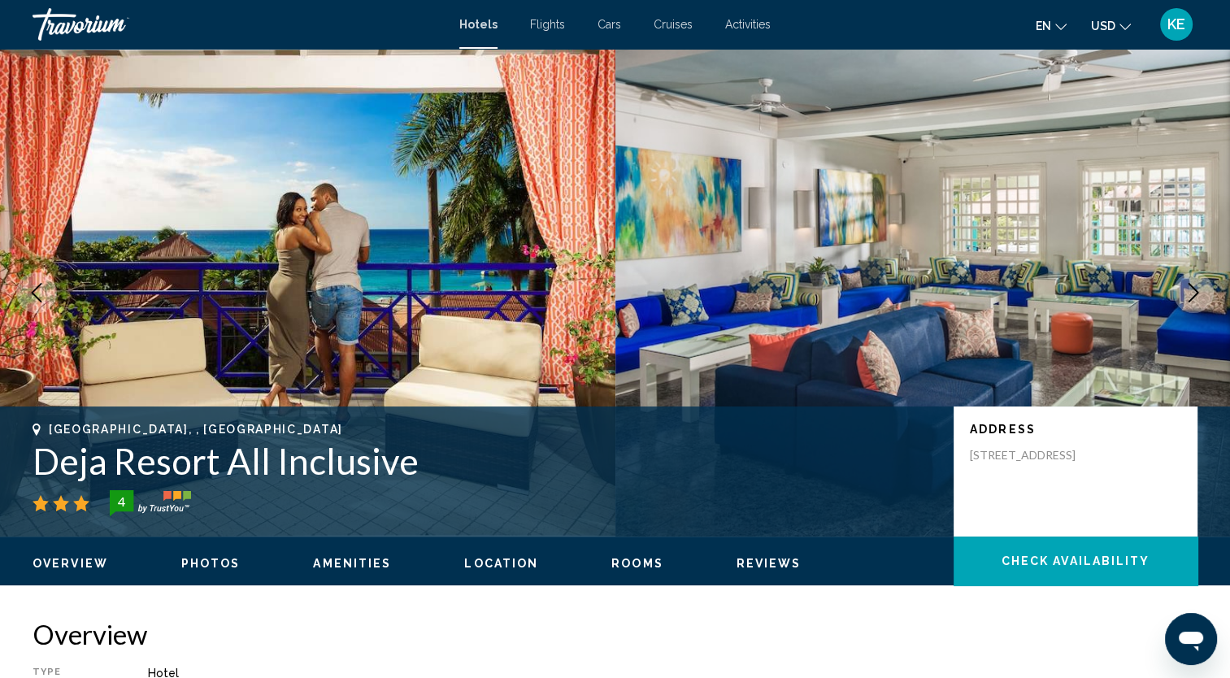
click at [1201, 295] on icon "Next image" at bounding box center [1194, 293] width 20 height 20
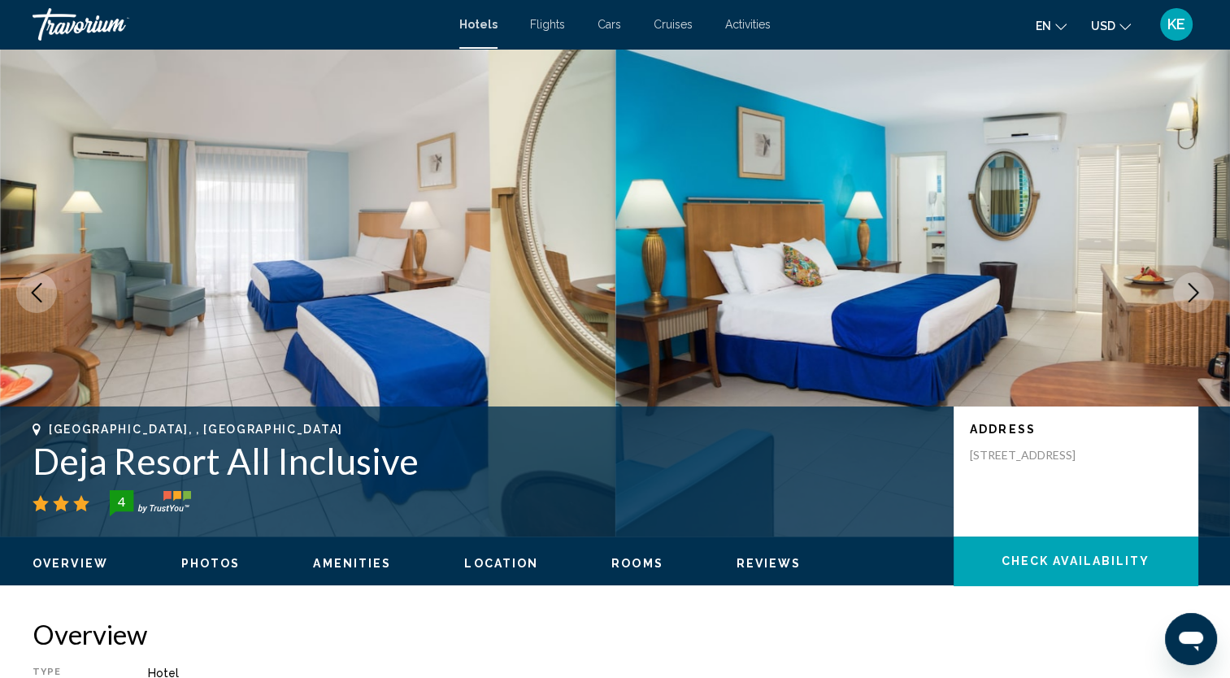
click at [1201, 295] on icon "Next image" at bounding box center [1194, 293] width 20 height 20
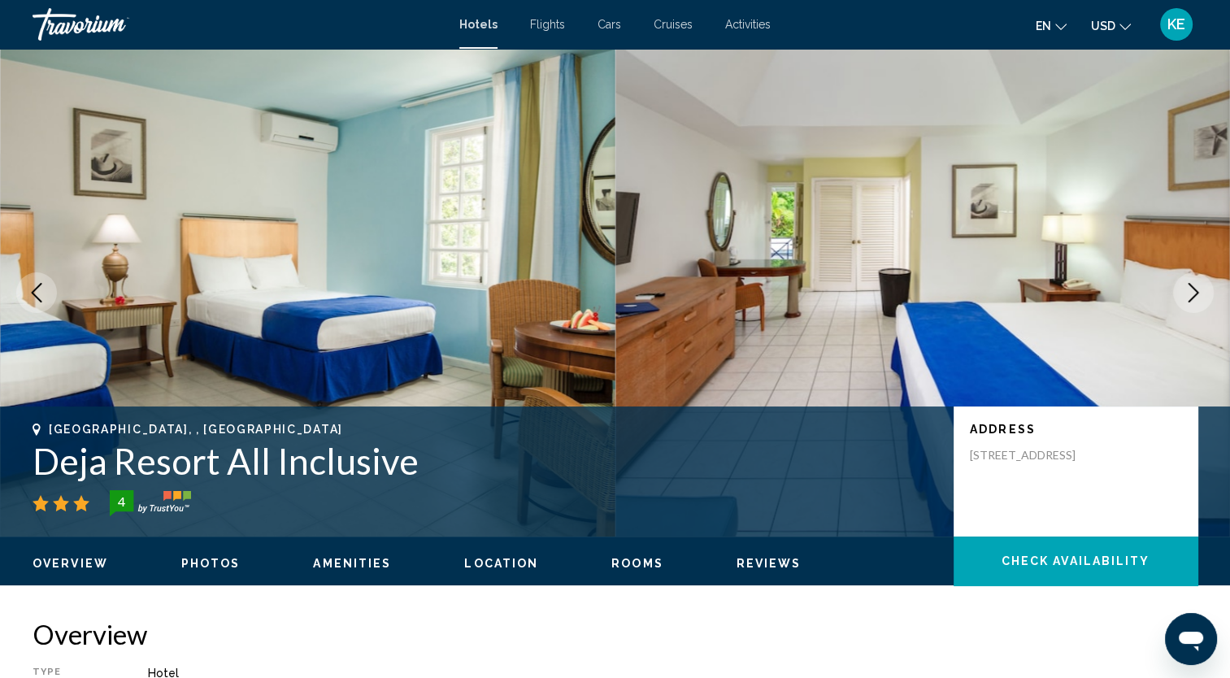
click at [1201, 295] on icon "Next image" at bounding box center [1194, 293] width 20 height 20
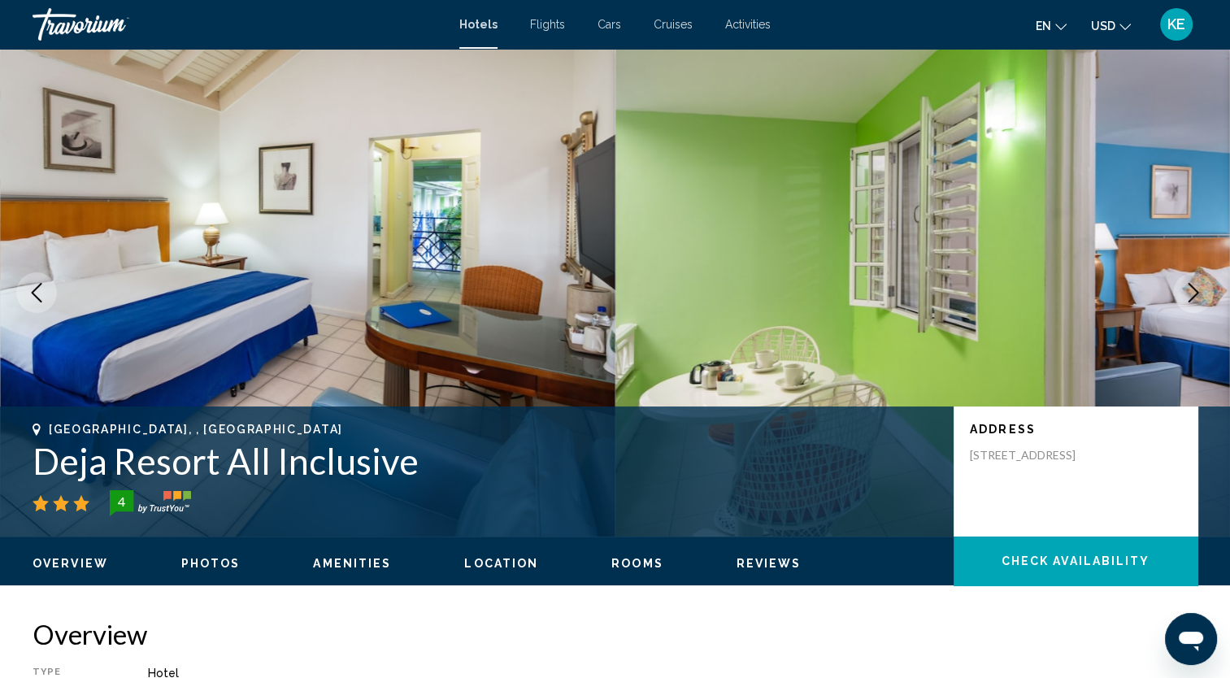
click at [1201, 295] on icon "Next image" at bounding box center [1194, 293] width 20 height 20
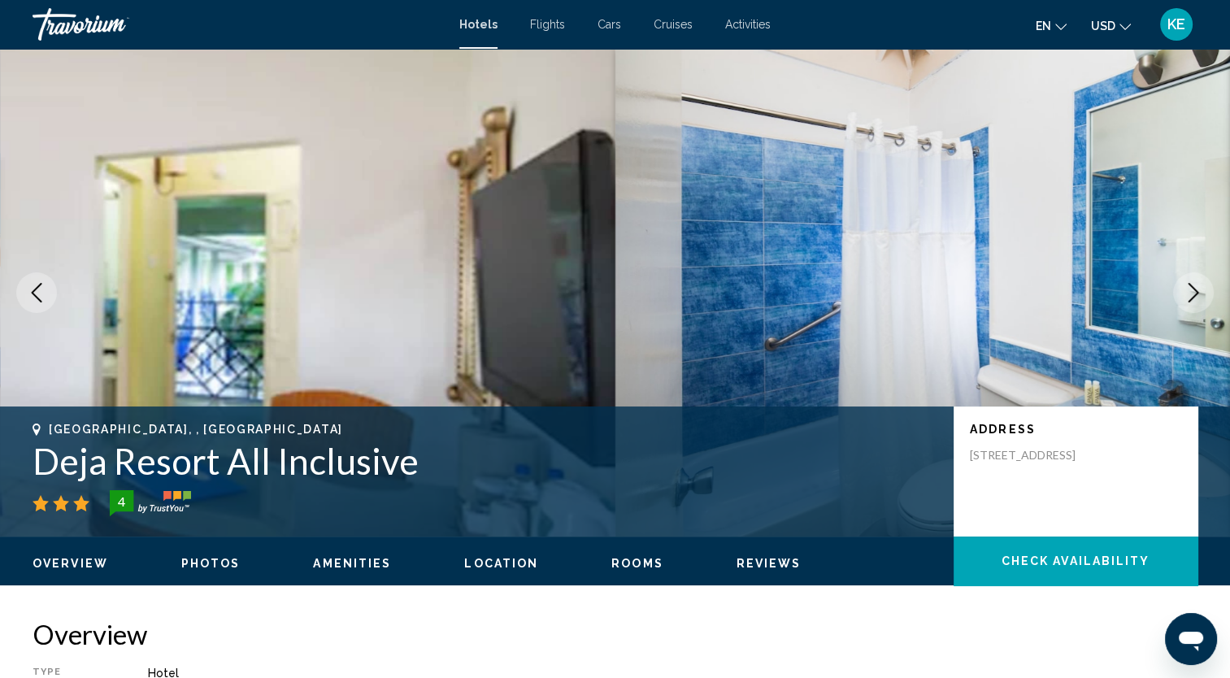
click at [1201, 295] on icon "Next image" at bounding box center [1194, 293] width 20 height 20
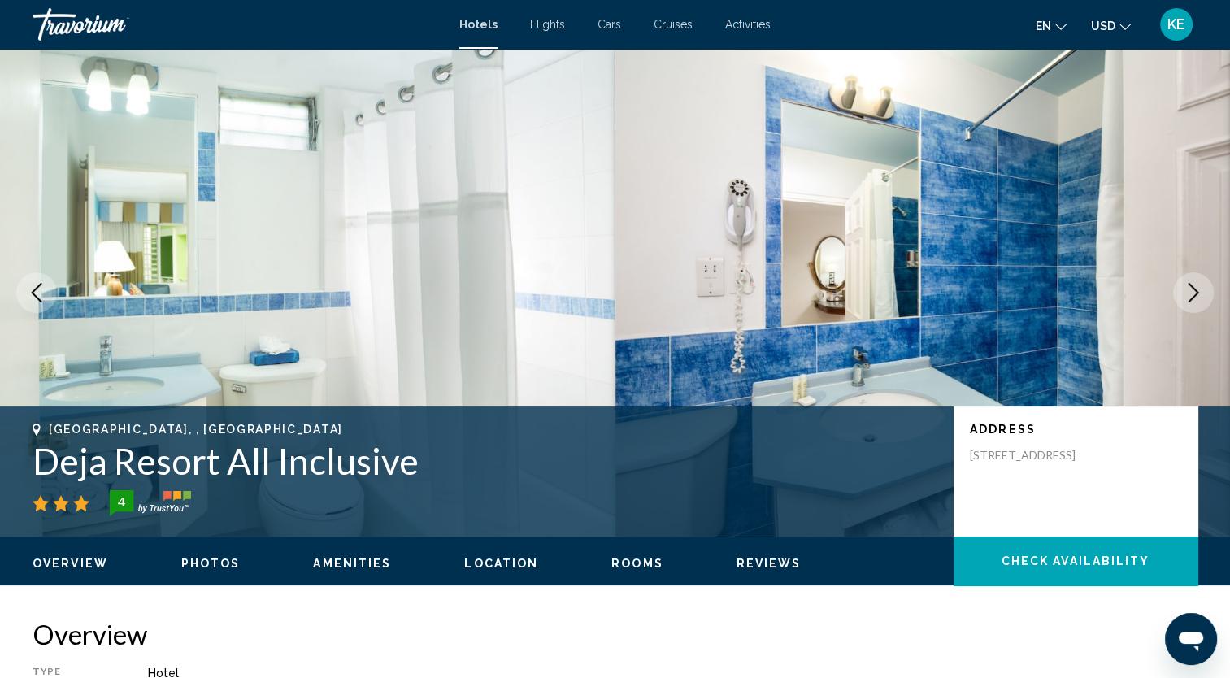
click at [1201, 295] on icon "Next image" at bounding box center [1194, 293] width 20 height 20
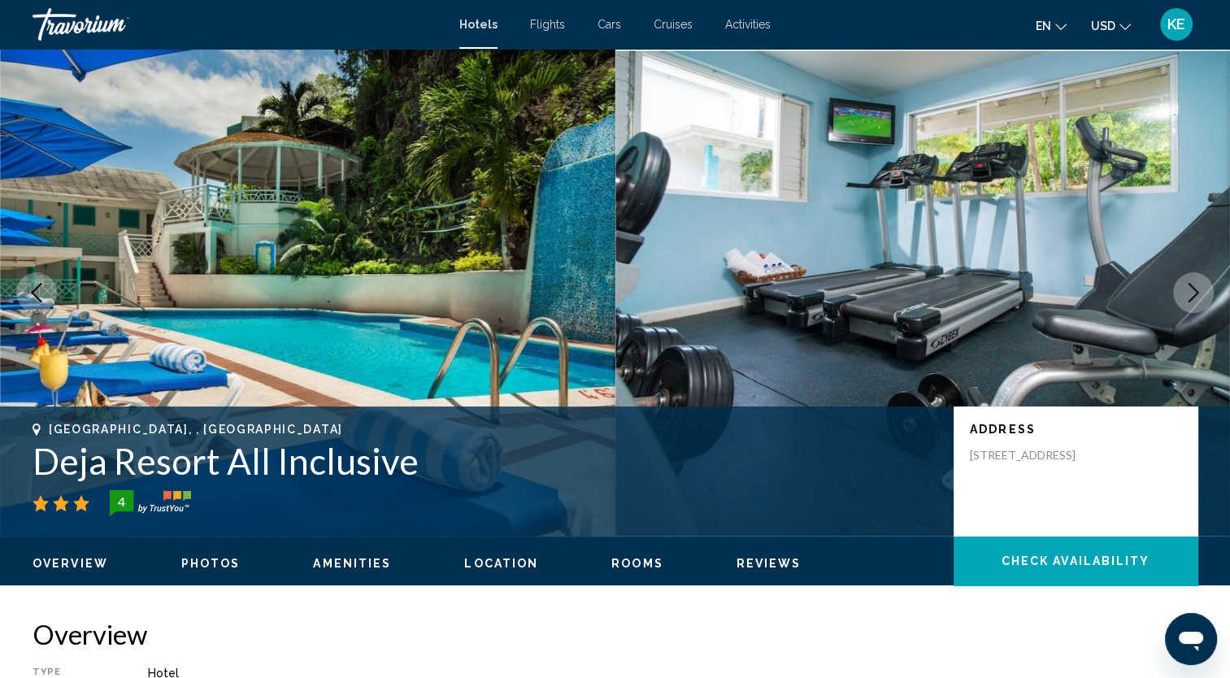
click at [1201, 295] on icon "Next image" at bounding box center [1194, 293] width 20 height 20
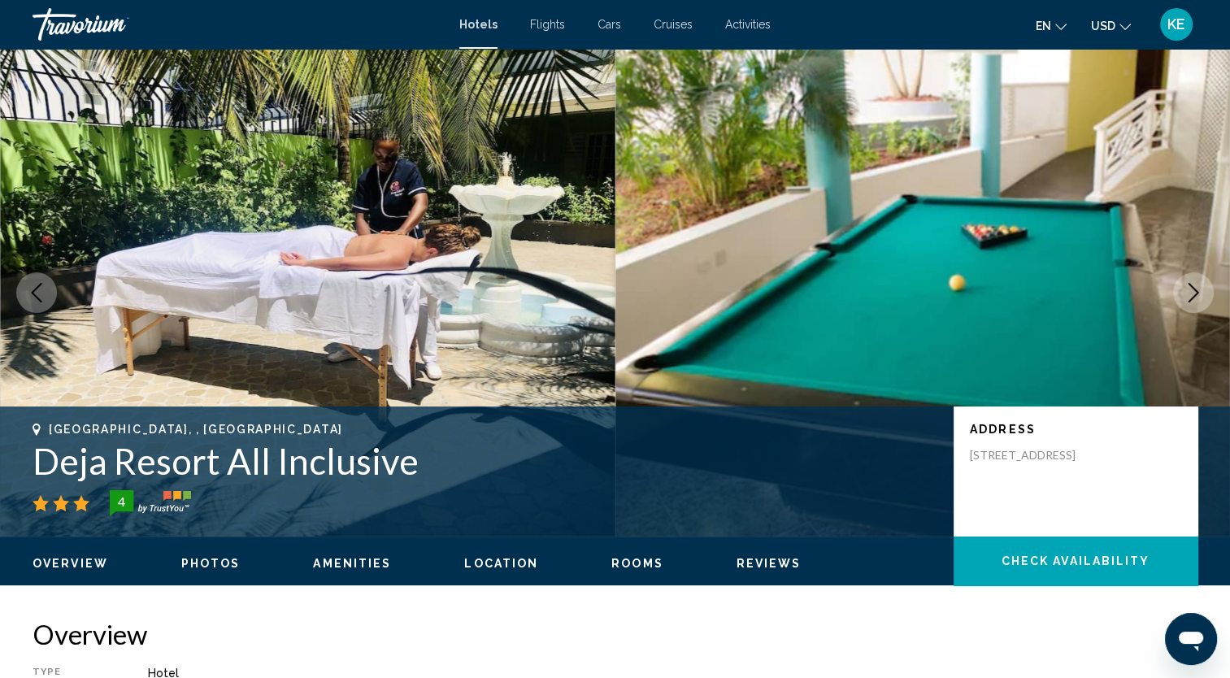
click at [1201, 295] on icon "Next image" at bounding box center [1194, 293] width 20 height 20
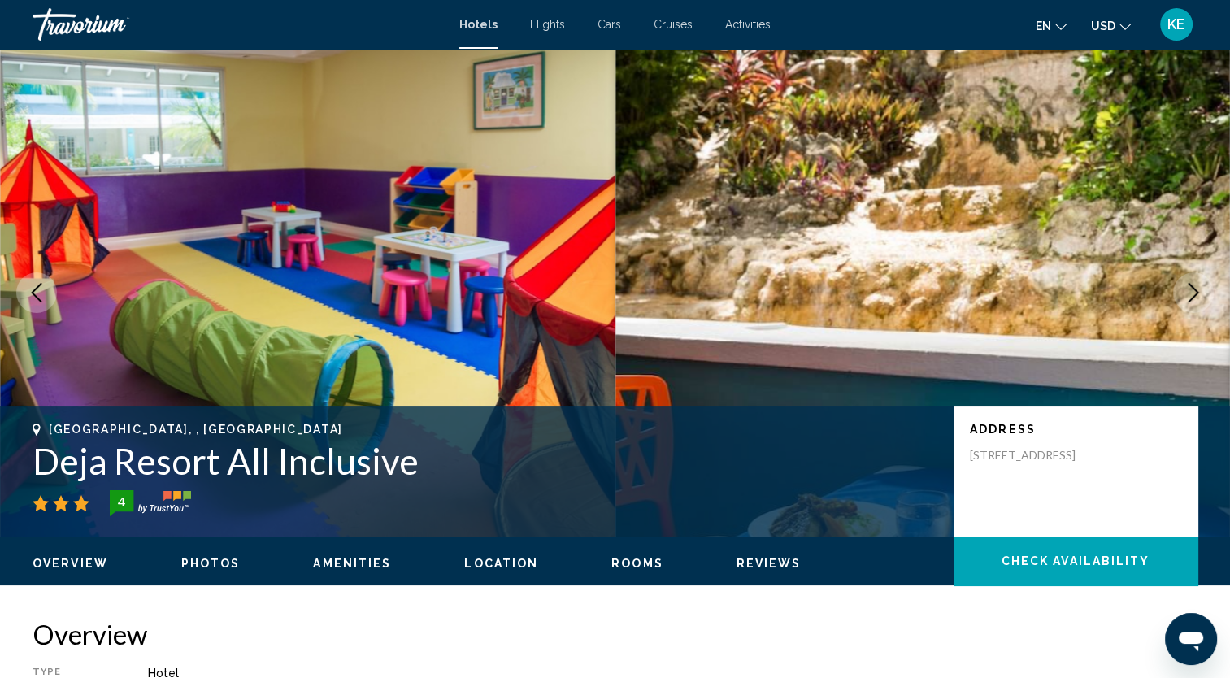
click at [1201, 295] on icon "Next image" at bounding box center [1194, 293] width 20 height 20
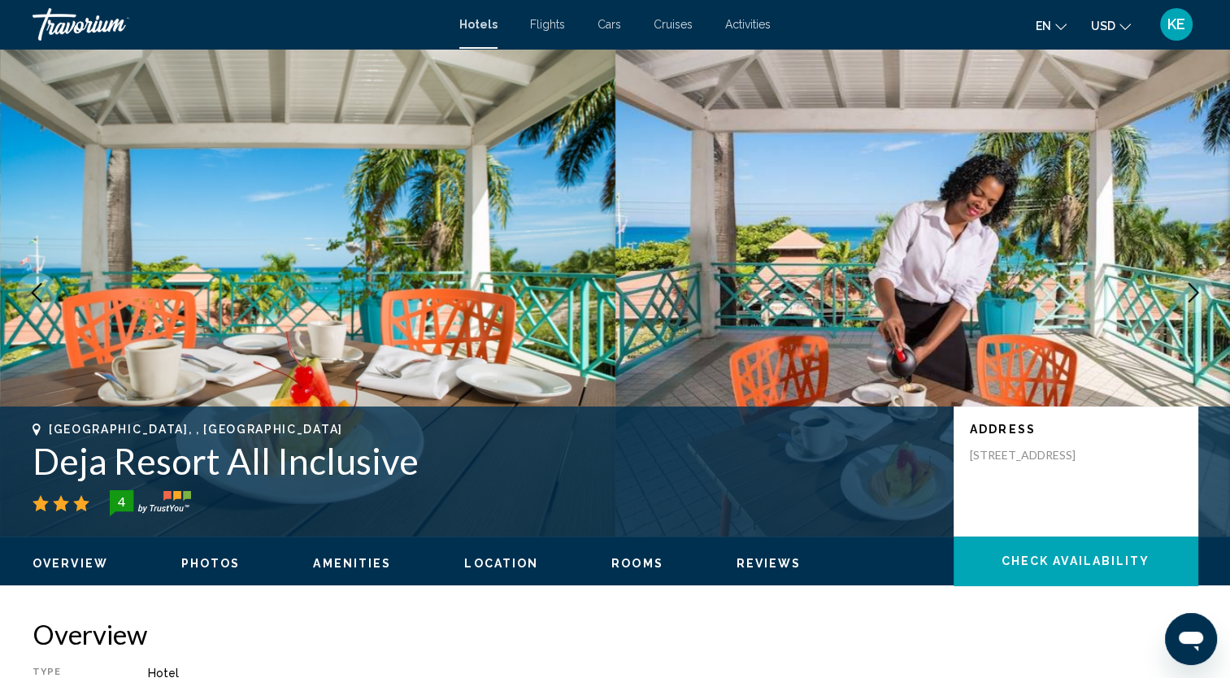
click at [1201, 295] on icon "Next image" at bounding box center [1194, 293] width 20 height 20
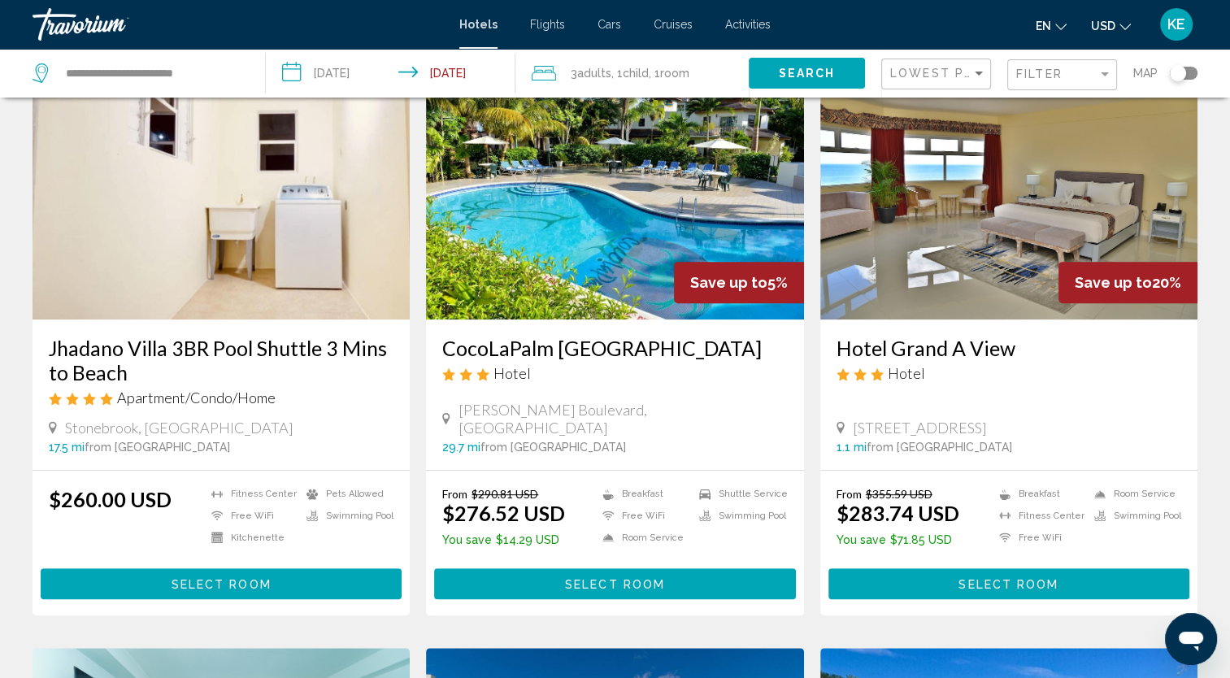
scroll to position [693, 0]
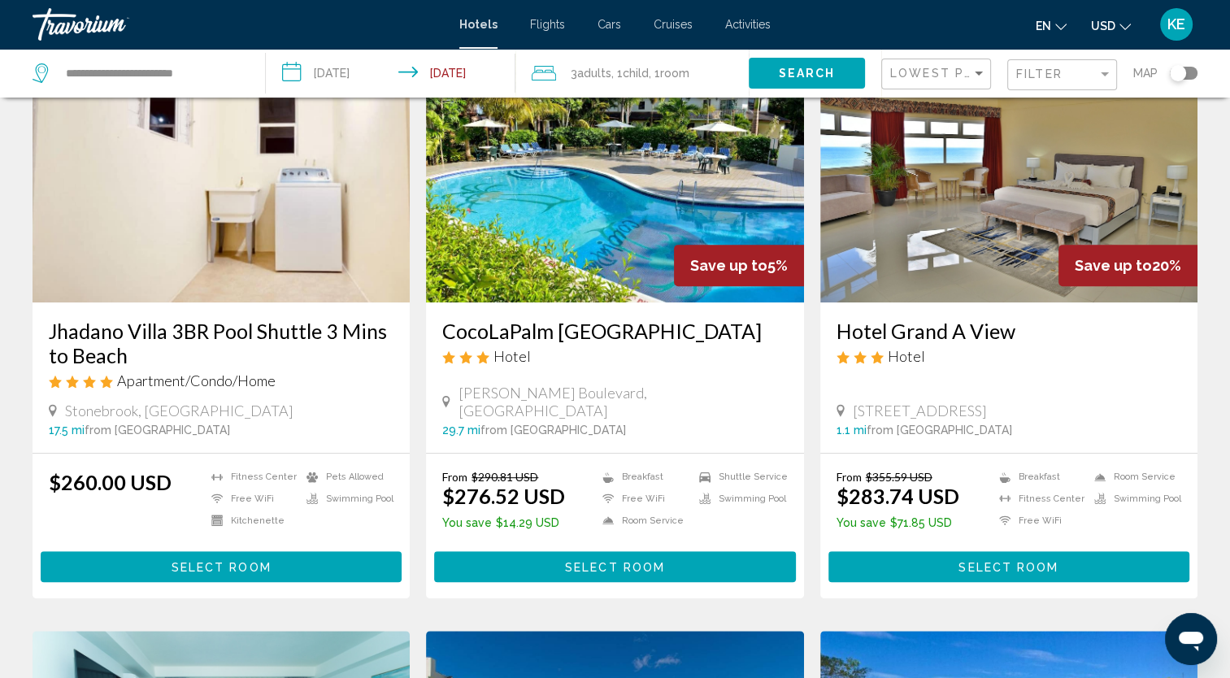
click at [1040, 190] on img "Main content" at bounding box center [1008, 172] width 377 height 260
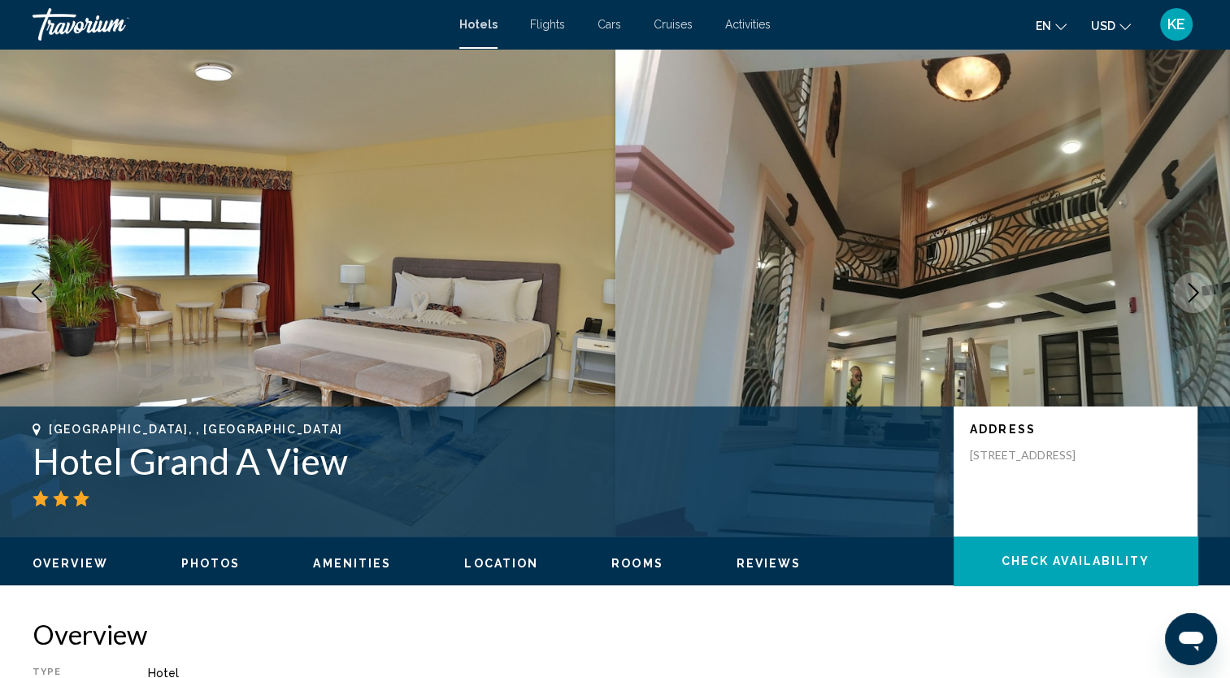
click at [1193, 297] on icon "Next image" at bounding box center [1193, 293] width 11 height 20
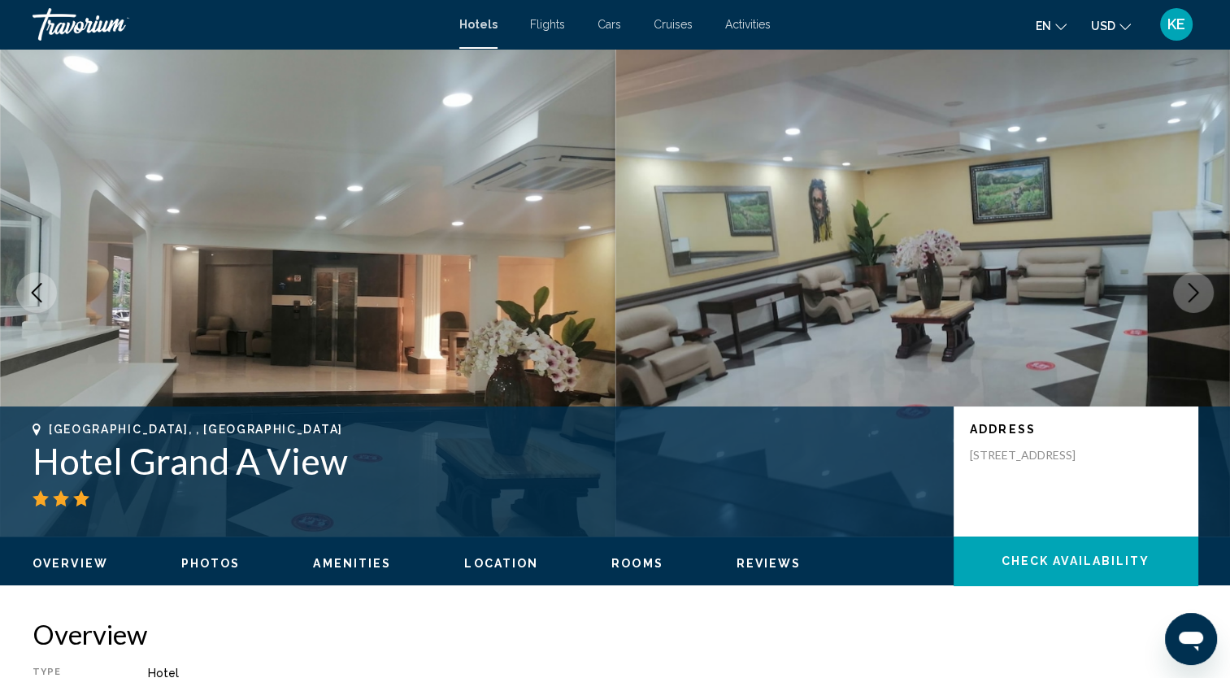
click at [1193, 297] on icon "Next image" at bounding box center [1193, 293] width 11 height 20
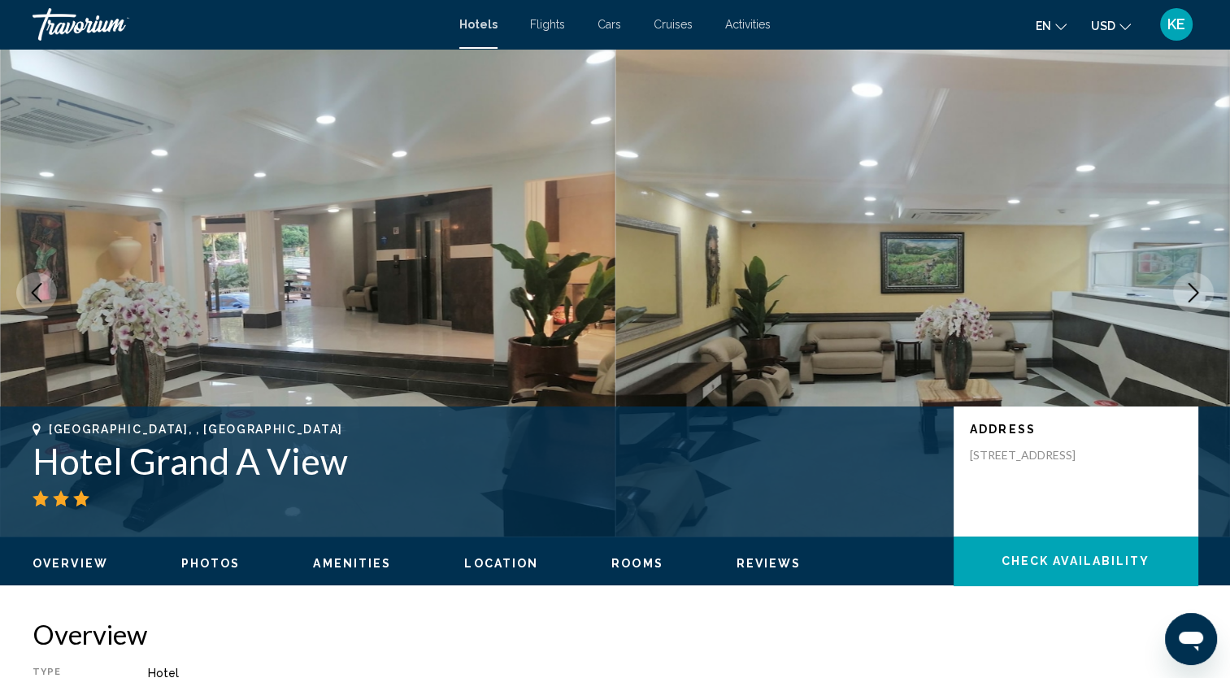
click at [1193, 297] on icon "Next image" at bounding box center [1193, 293] width 11 height 20
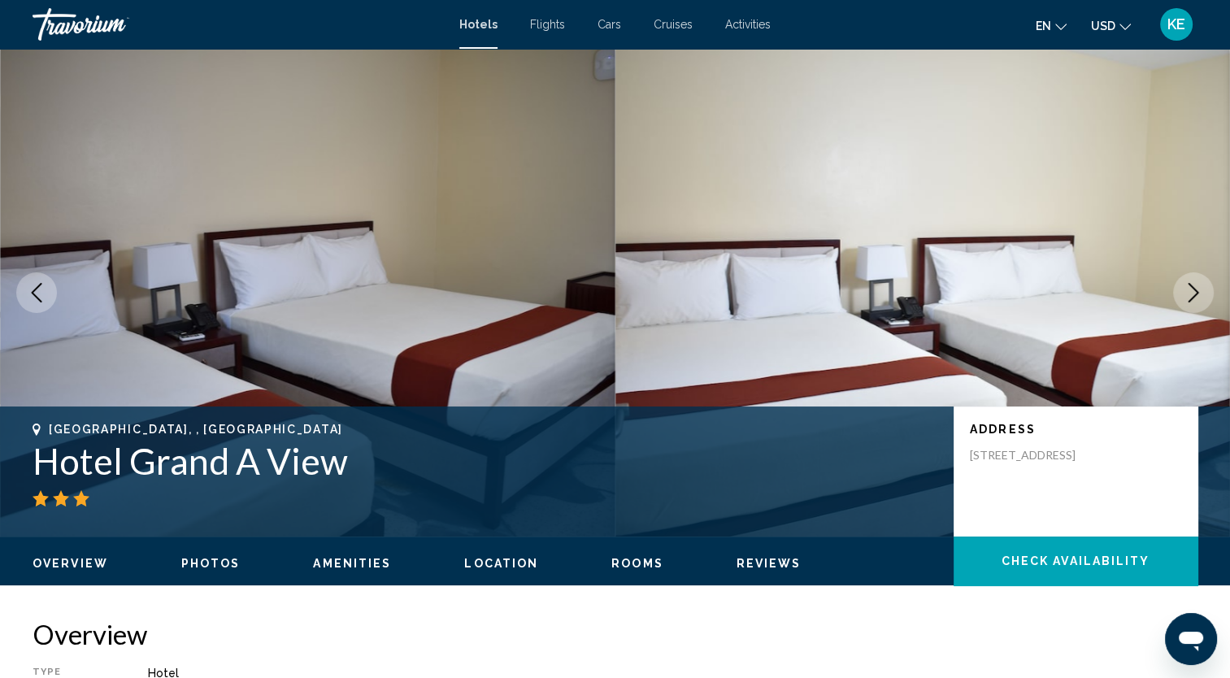
click at [1193, 297] on icon "Next image" at bounding box center [1193, 293] width 11 height 20
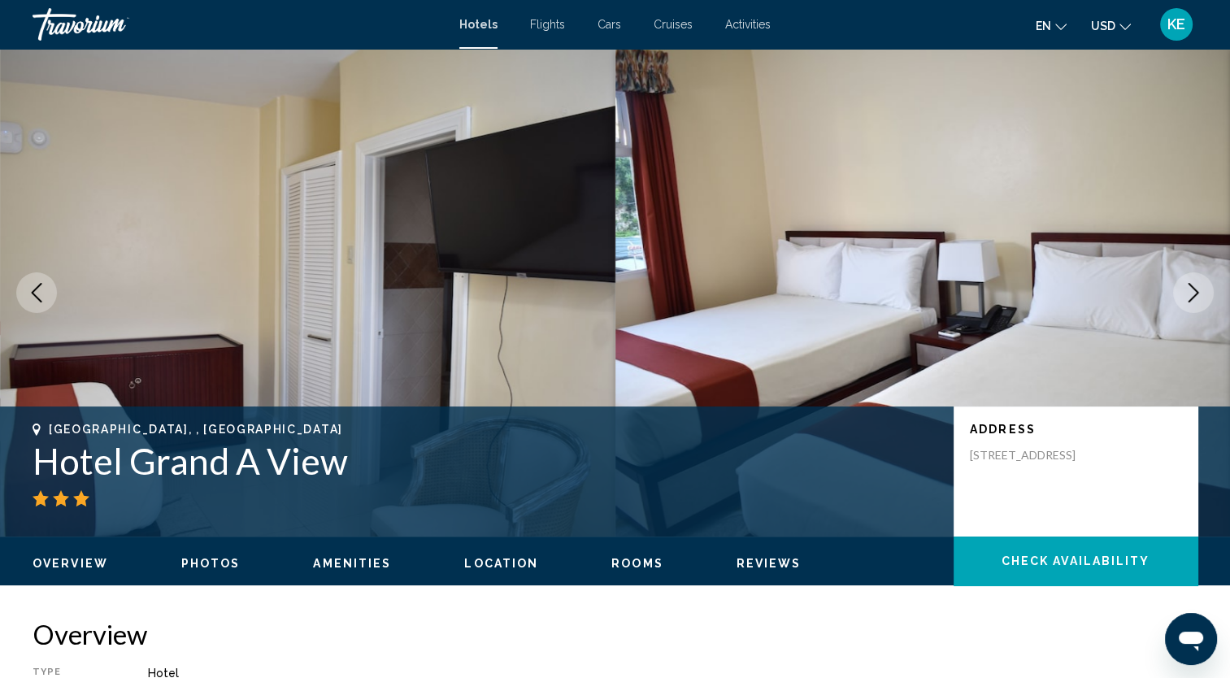
click at [1193, 297] on icon "Next image" at bounding box center [1193, 293] width 11 height 20
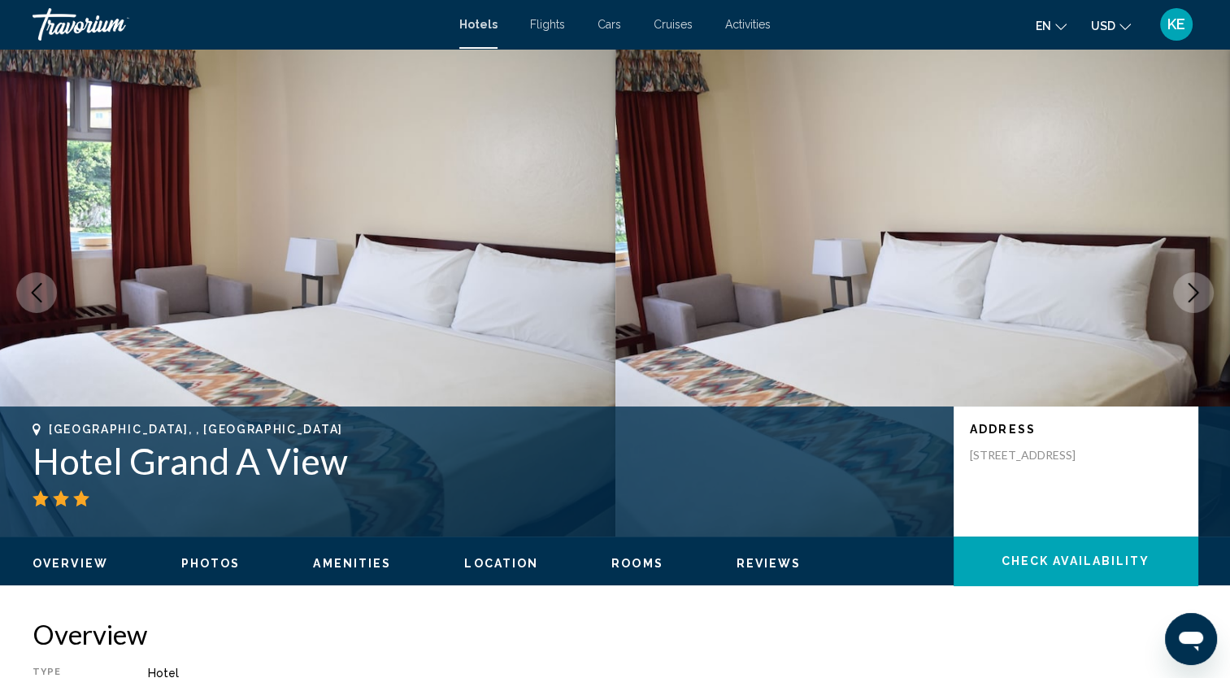
click at [1193, 297] on icon "Next image" at bounding box center [1193, 293] width 11 height 20
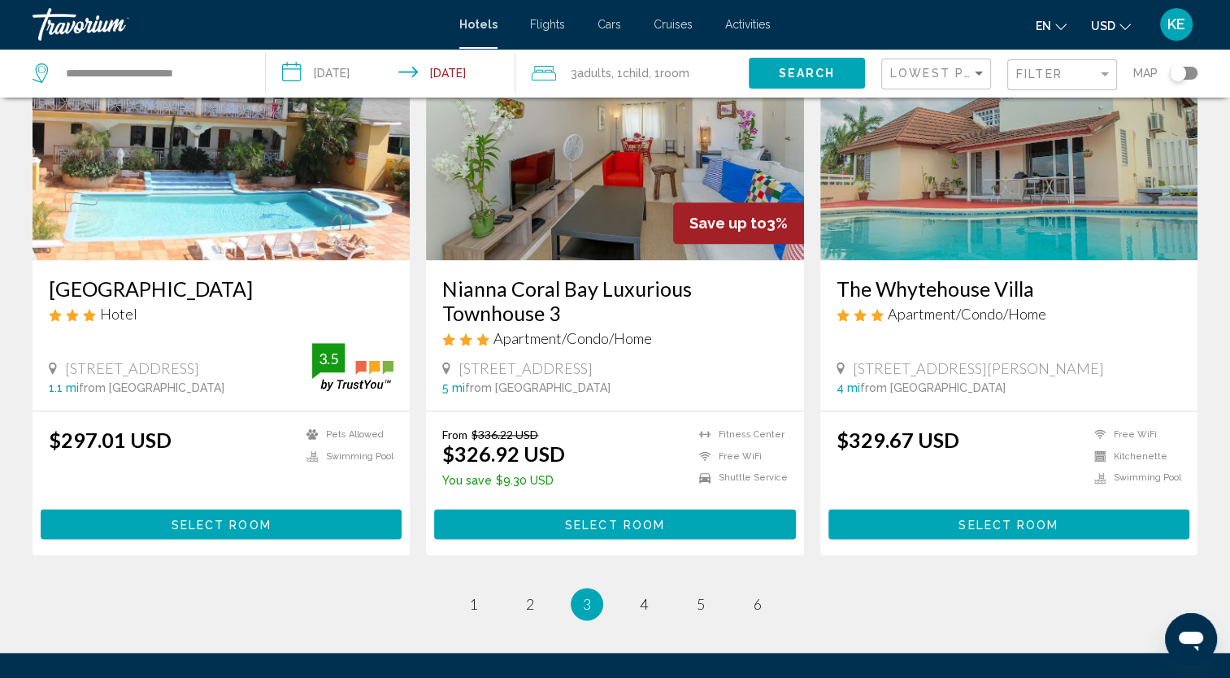
scroll to position [1944, 0]
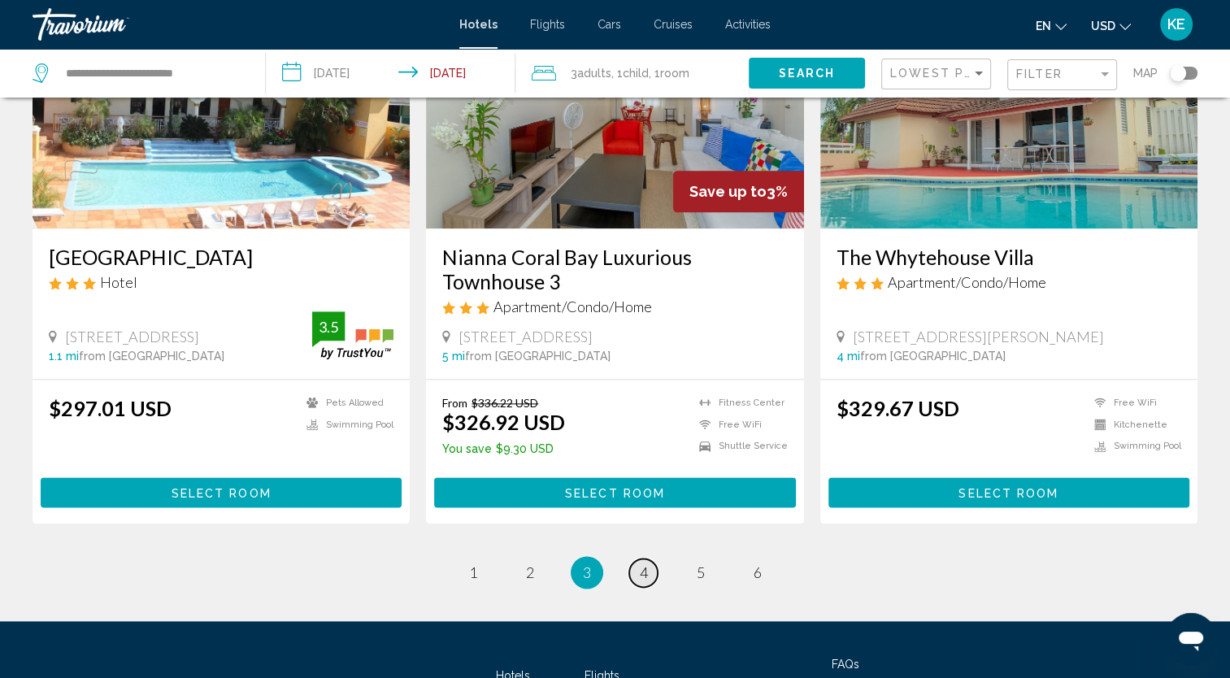
click at [641, 573] on span "4" at bounding box center [644, 572] width 8 height 18
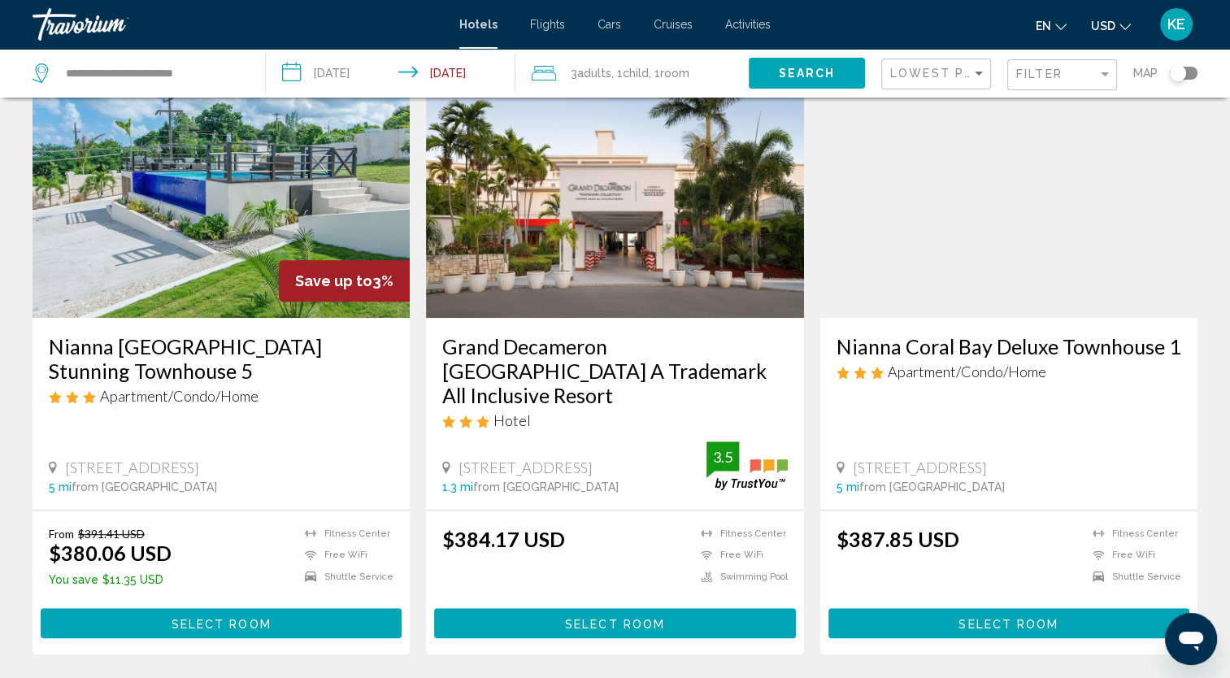
scroll to position [667, 0]
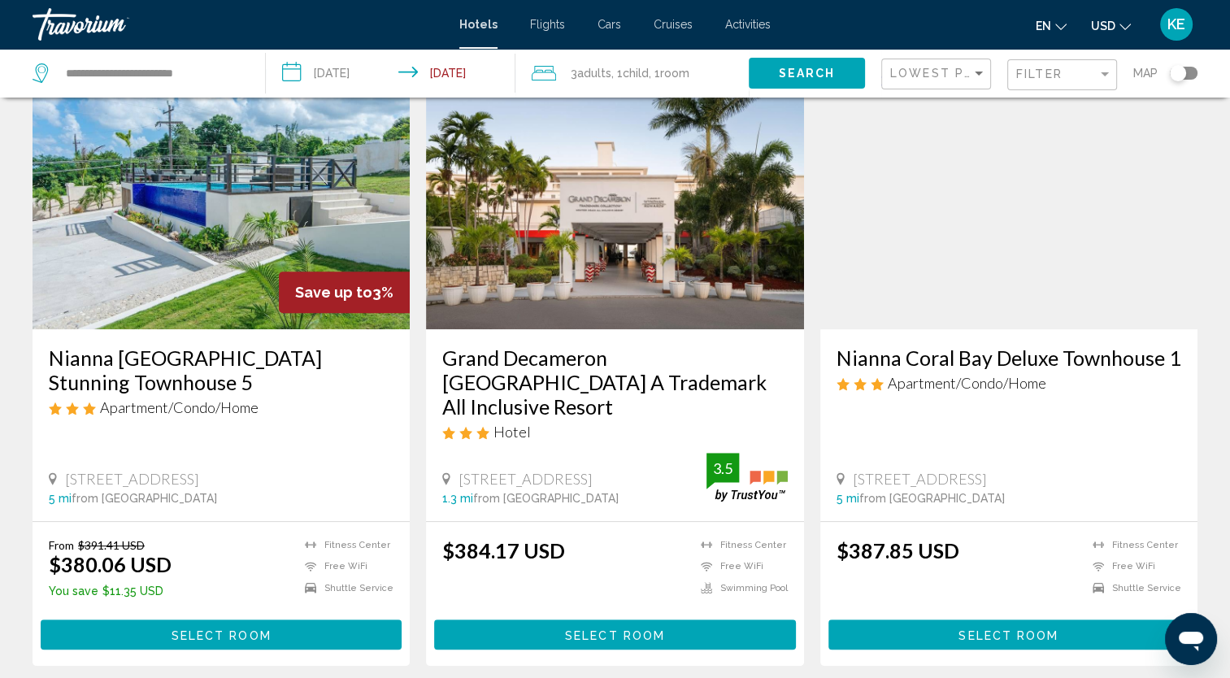
click at [689, 294] on img "Main content" at bounding box center [614, 199] width 377 height 260
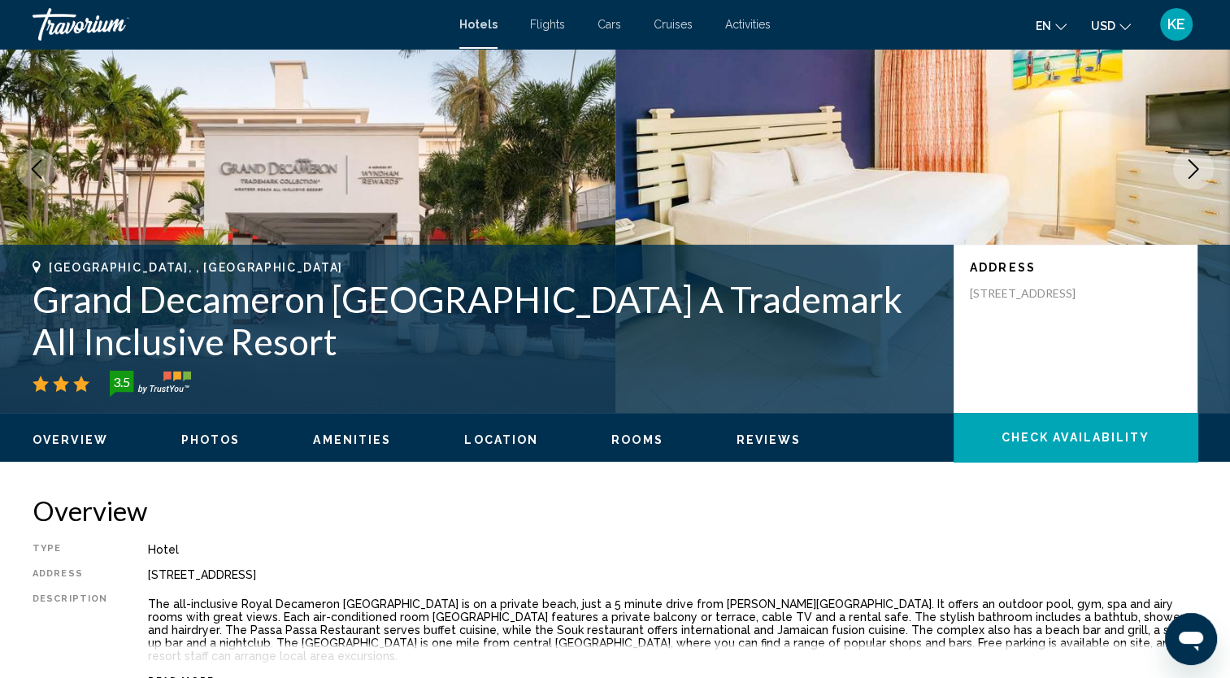
scroll to position [111, 0]
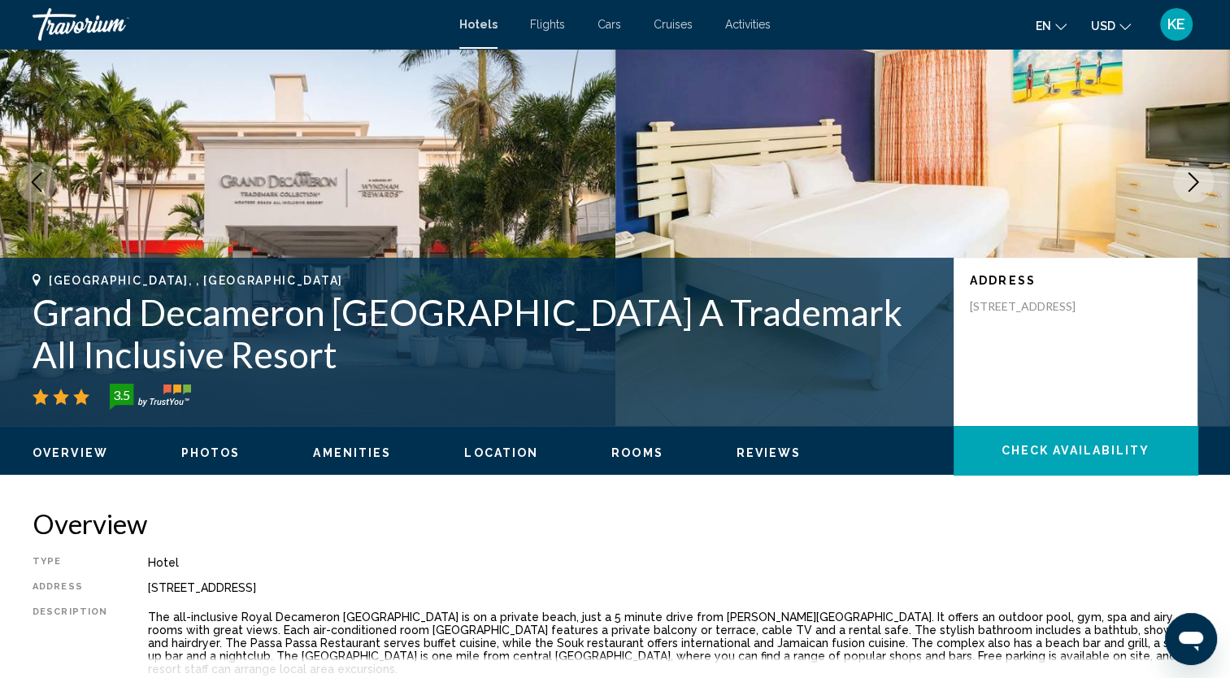
click at [1194, 183] on icon "Next image" at bounding box center [1194, 182] width 20 height 20
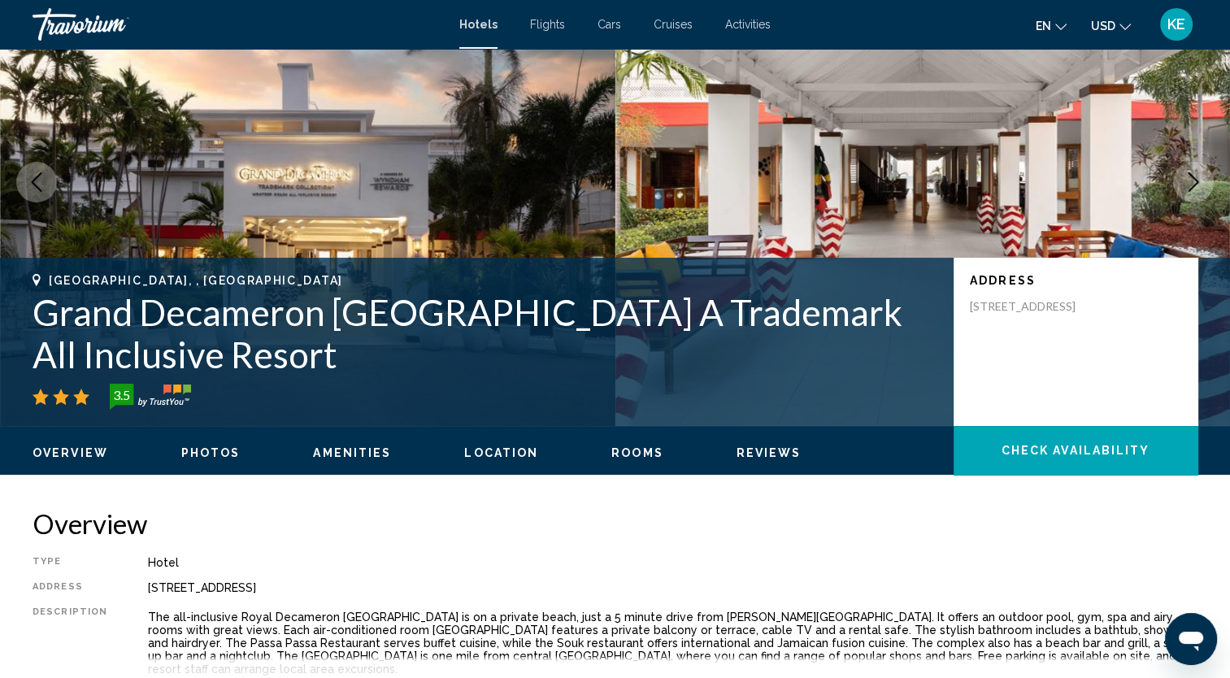
click at [1194, 183] on icon "Next image" at bounding box center [1194, 182] width 20 height 20
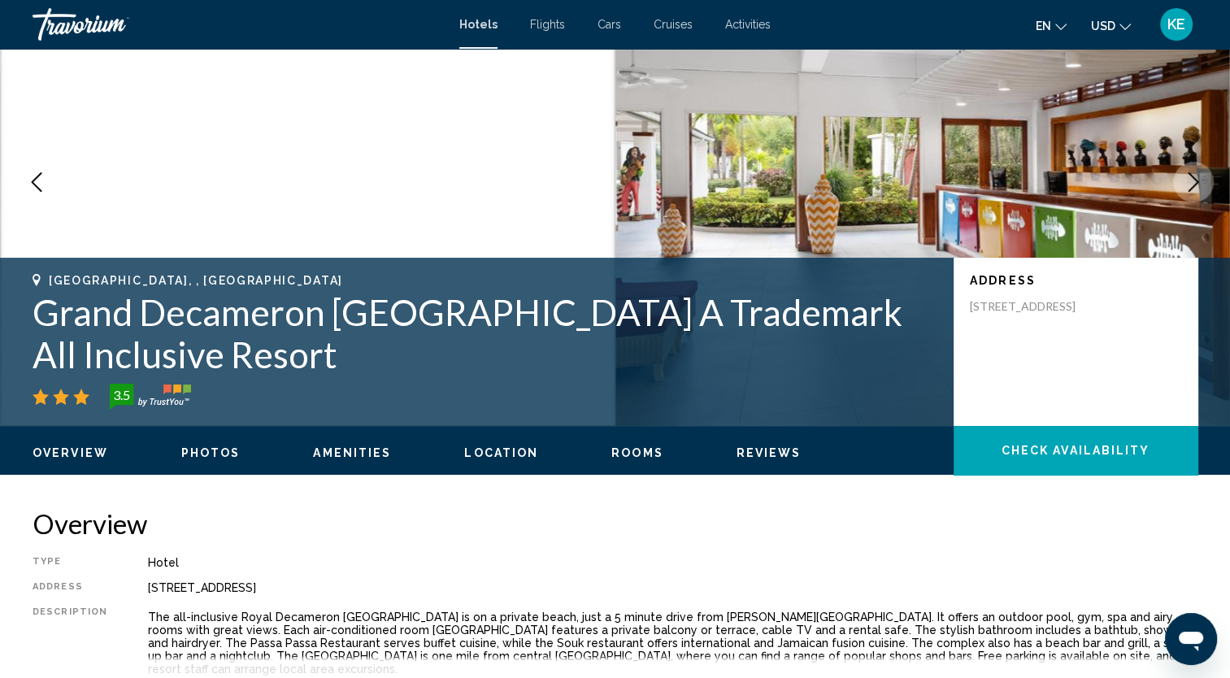
click at [1194, 183] on icon "Next image" at bounding box center [1194, 182] width 20 height 20
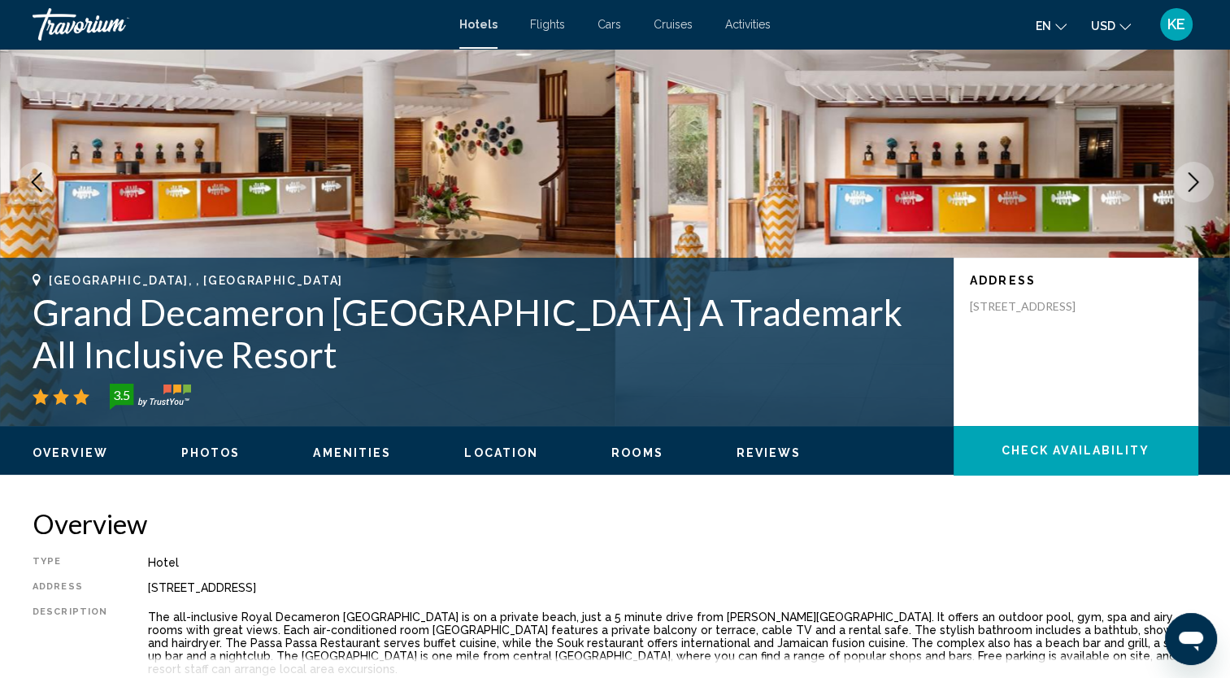
click at [1194, 183] on icon "Next image" at bounding box center [1194, 182] width 20 height 20
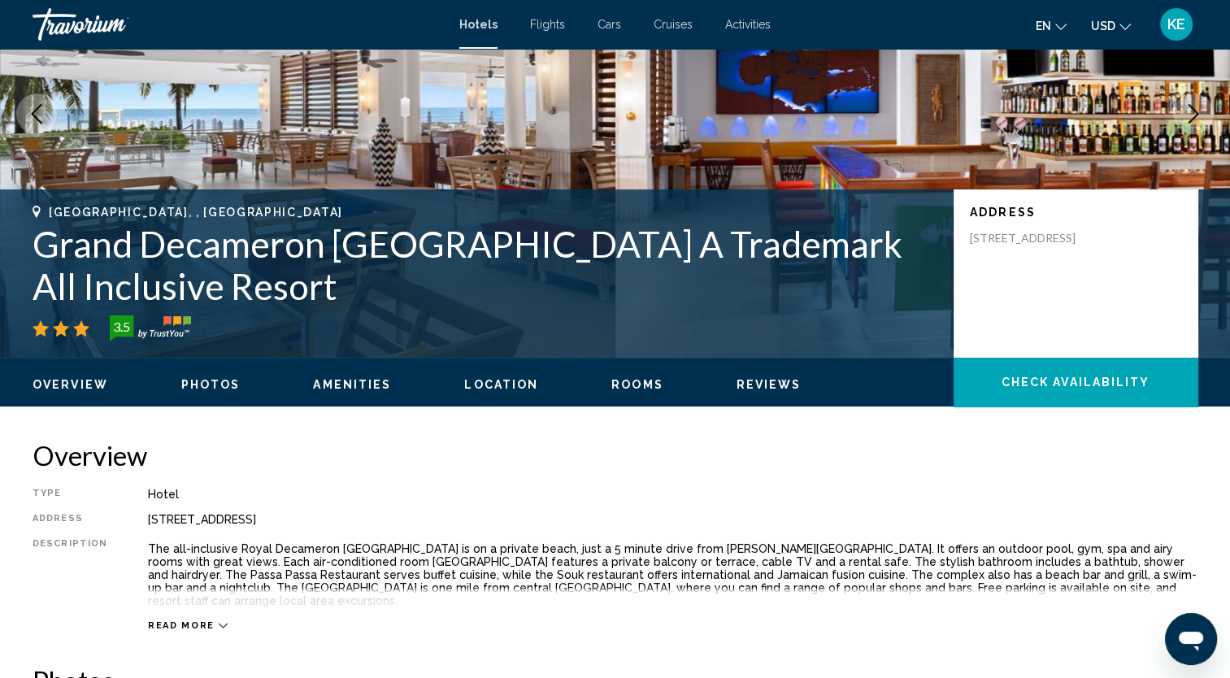
scroll to position [170, 0]
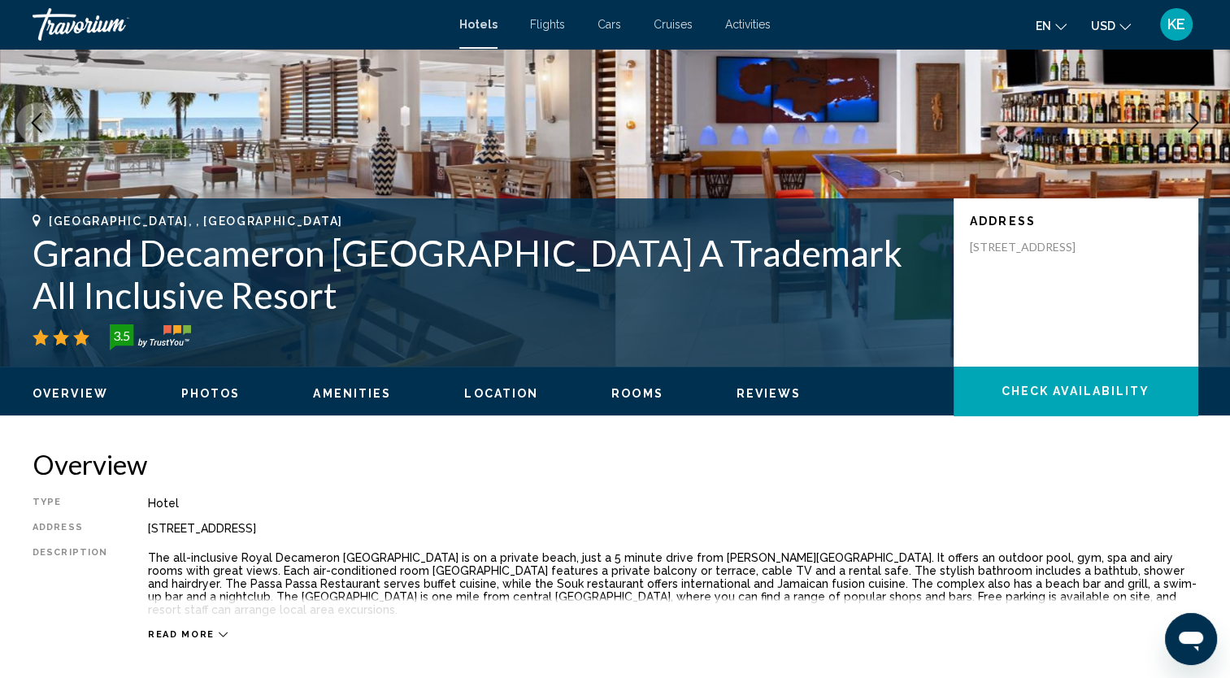
click at [1187, 122] on icon "Next image" at bounding box center [1194, 123] width 20 height 20
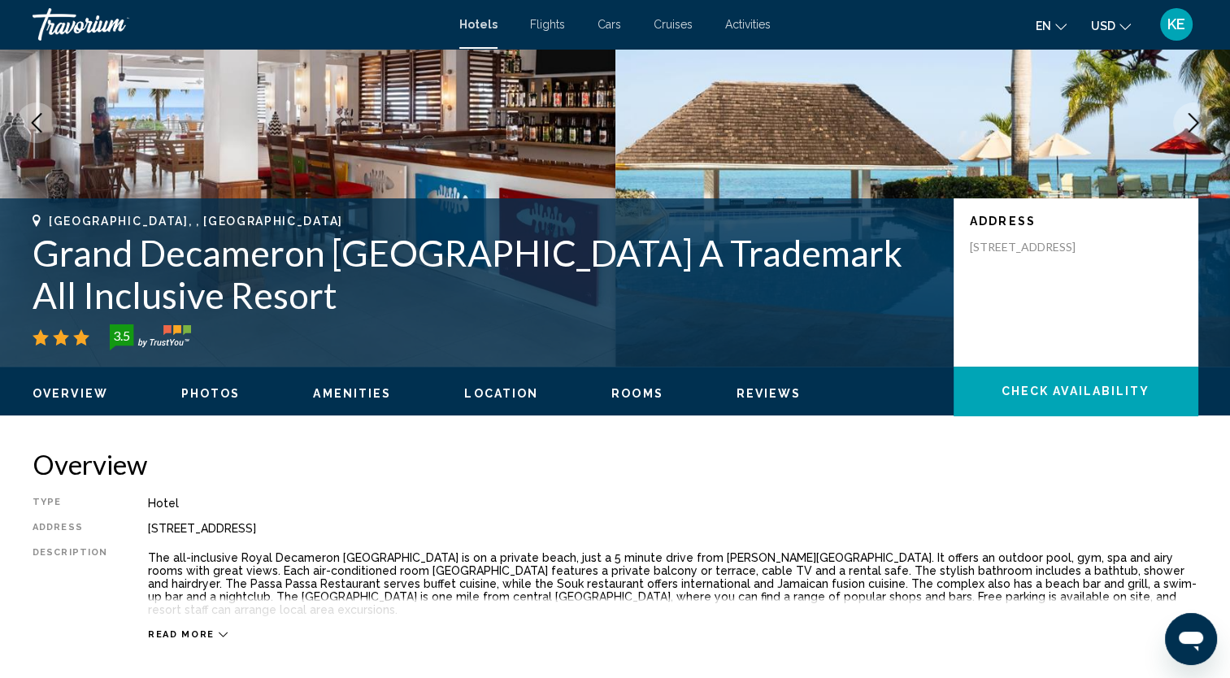
click at [1187, 122] on icon "Next image" at bounding box center [1194, 123] width 20 height 20
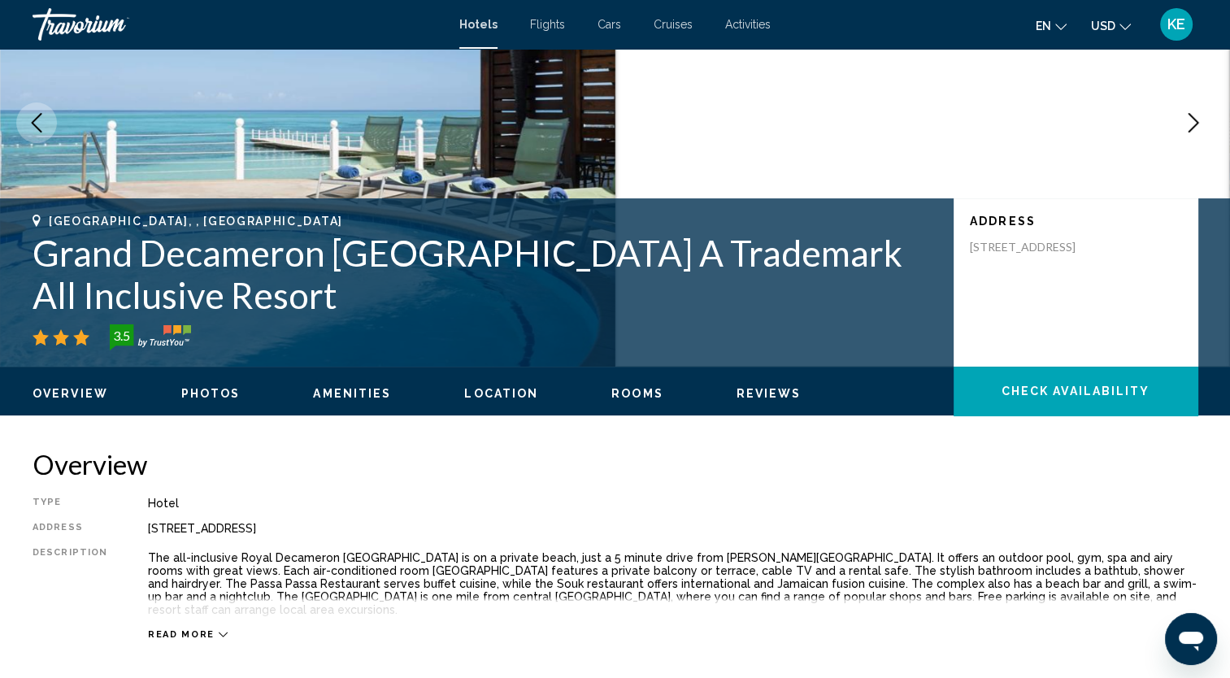
click at [1187, 122] on icon "Next image" at bounding box center [1194, 123] width 20 height 20
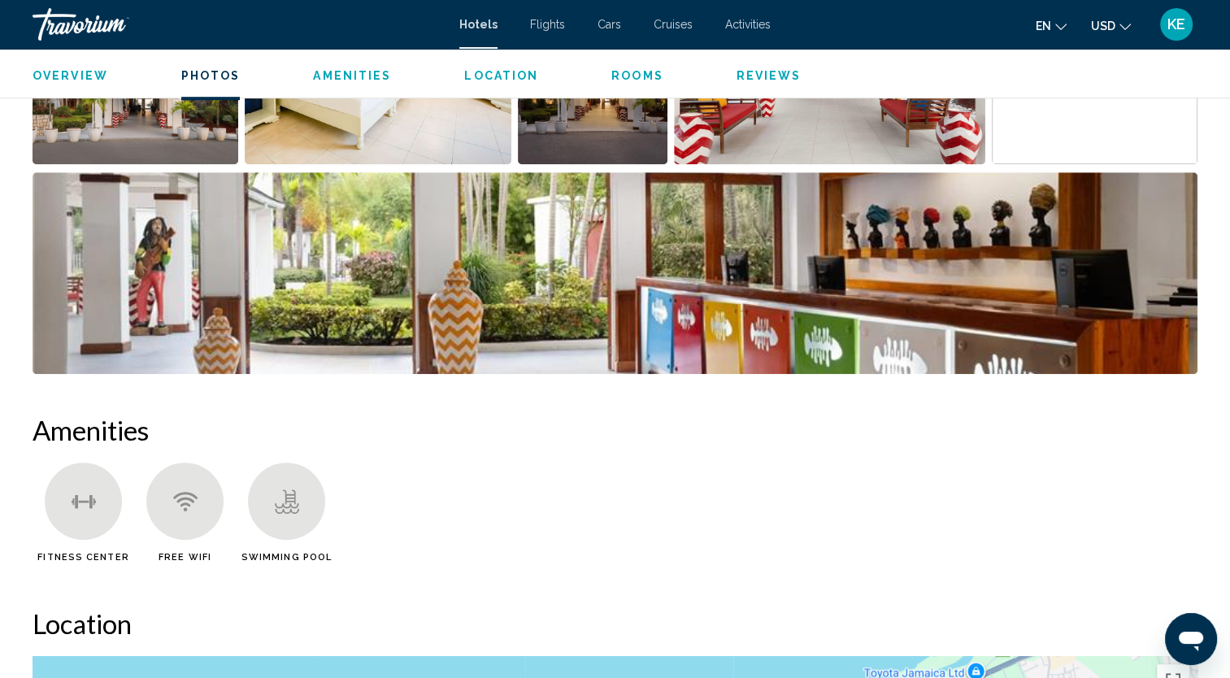
scroll to position [940, 0]
